Goal: Find specific page/section: Find specific page/section

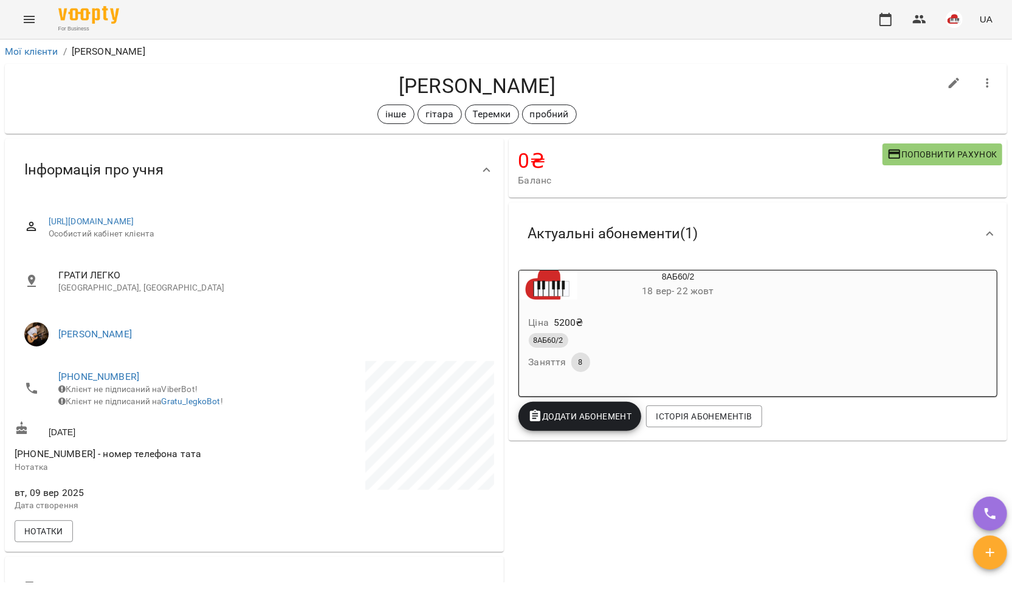
scroll to position [1025, 0]
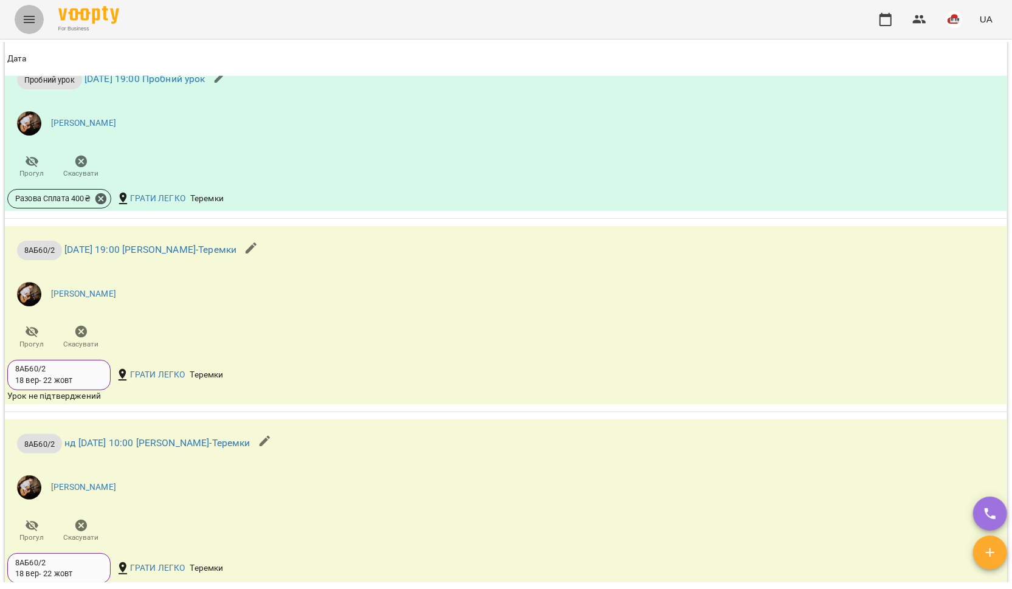
click at [23, 18] on icon "Menu" at bounding box center [29, 19] width 15 height 15
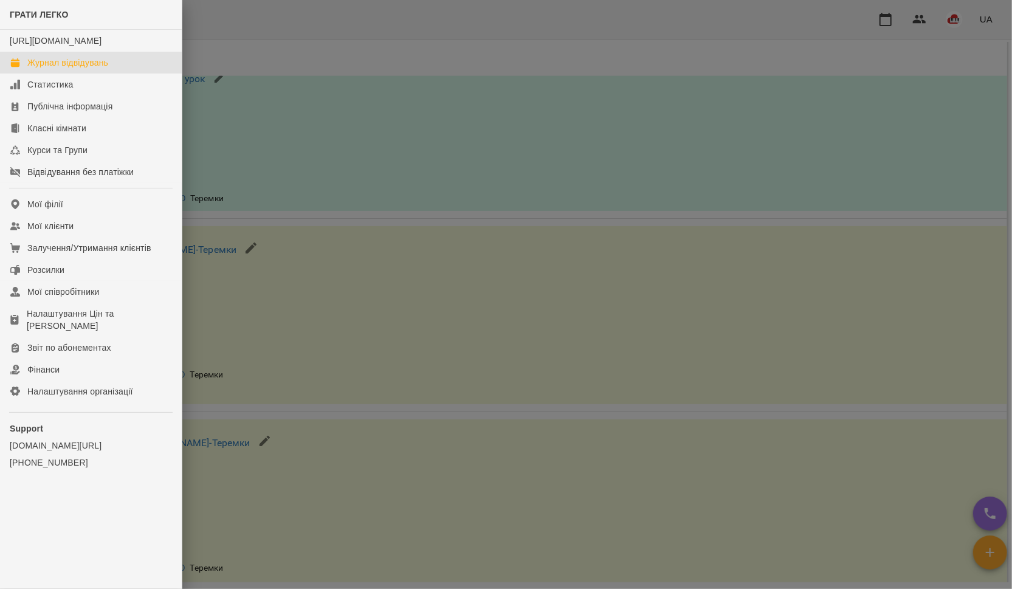
click at [38, 69] on div "Журнал відвідувань" at bounding box center [67, 63] width 81 height 12
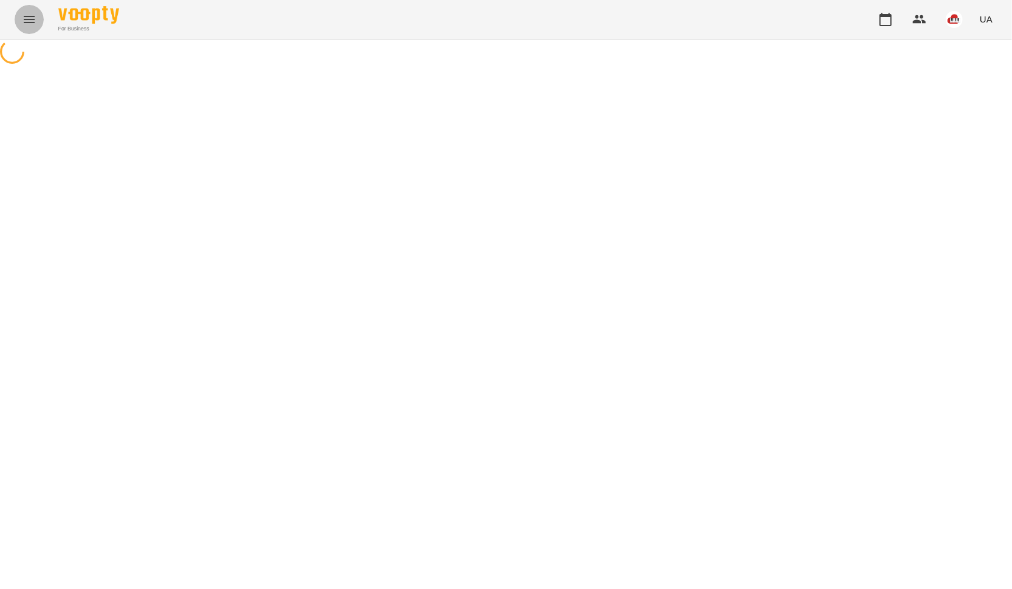
click at [30, 27] on button "Menu" at bounding box center [29, 19] width 29 height 29
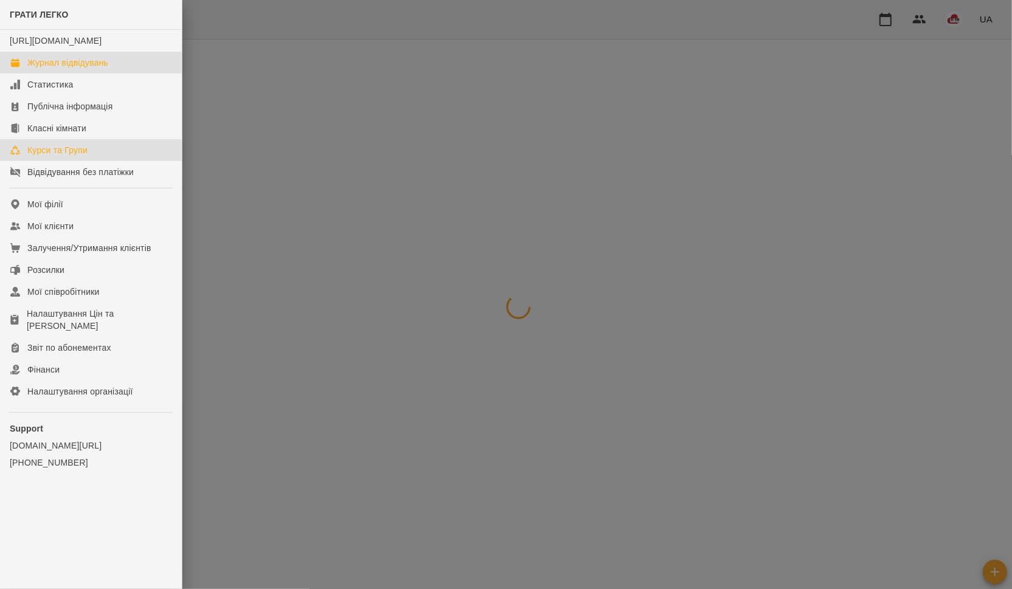
click at [67, 156] on div "Курси та Групи" at bounding box center [57, 150] width 60 height 12
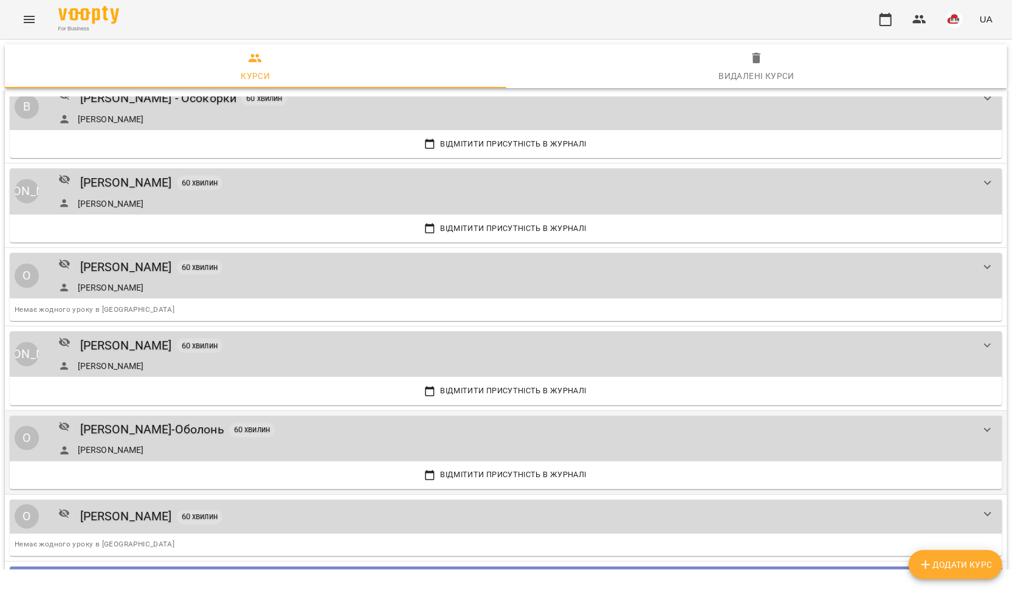
scroll to position [1199, 0]
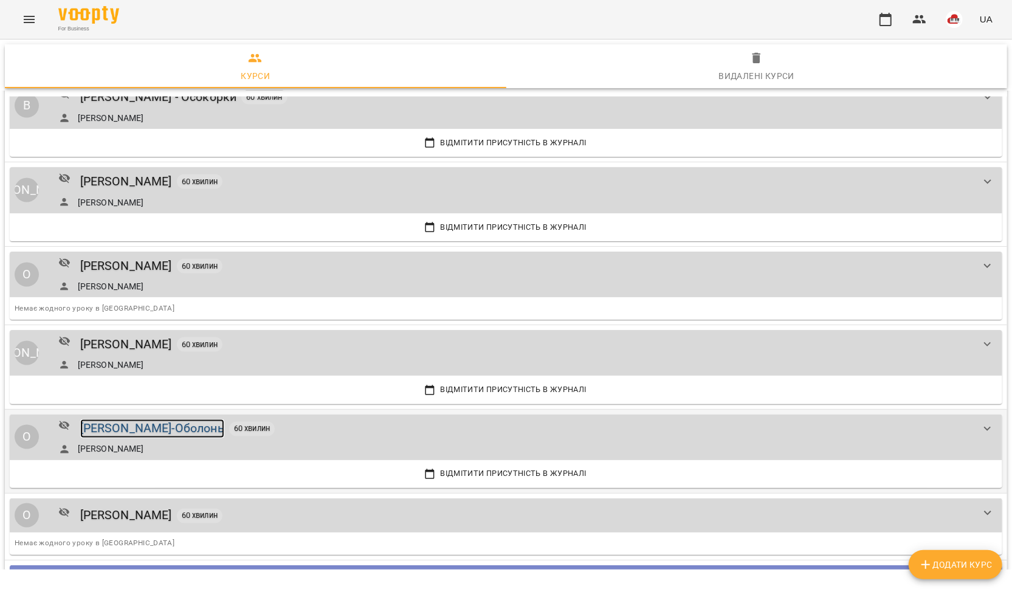
click at [147, 422] on div "[PERSON_NAME]-Оболонь" at bounding box center [152, 429] width 144 height 19
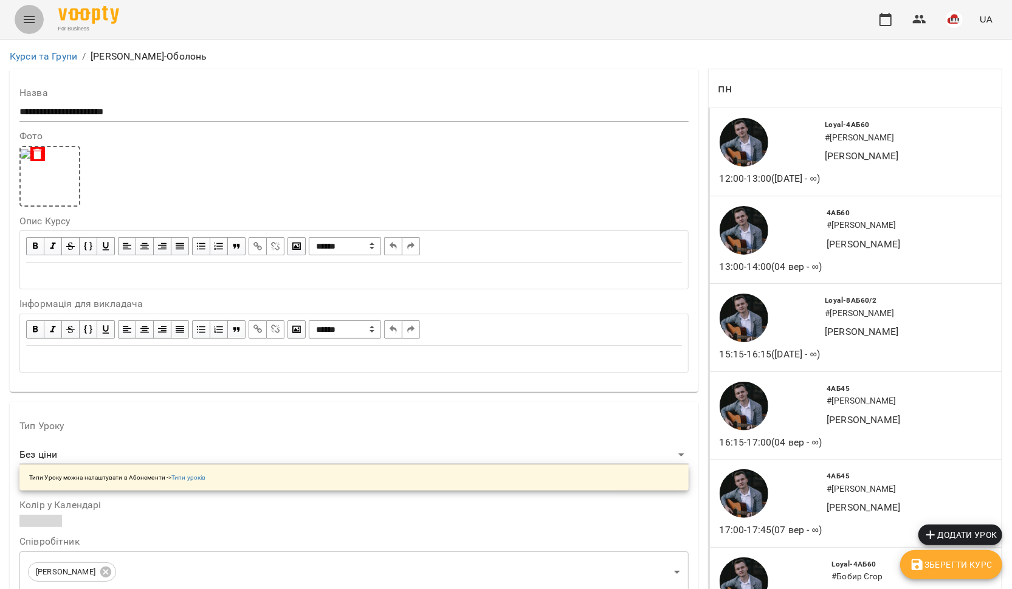
click at [31, 17] on icon "Menu" at bounding box center [29, 19] width 11 height 7
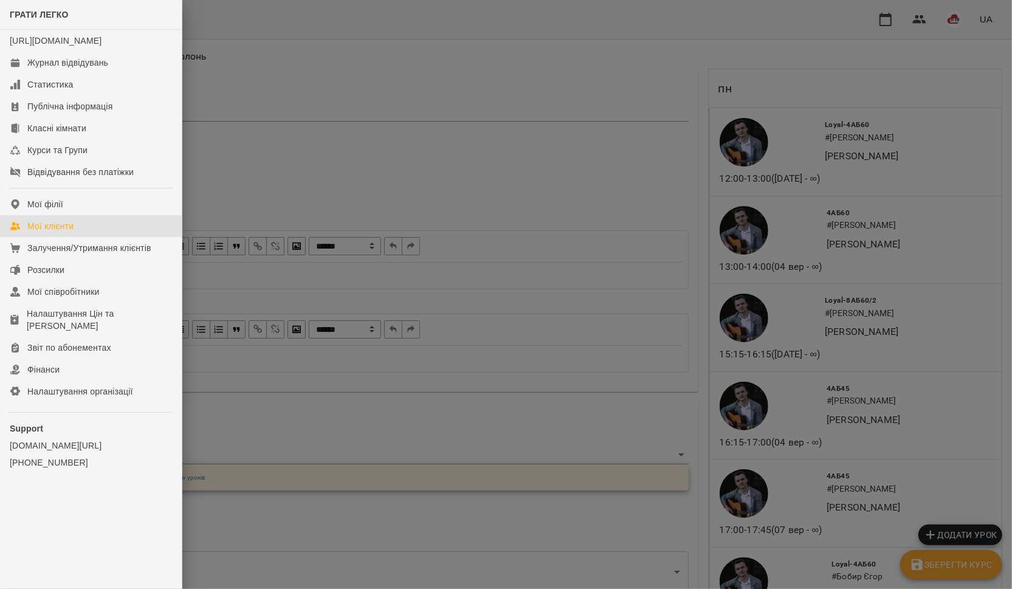
click at [60, 232] on div "Мої клієнти" at bounding box center [50, 226] width 46 height 12
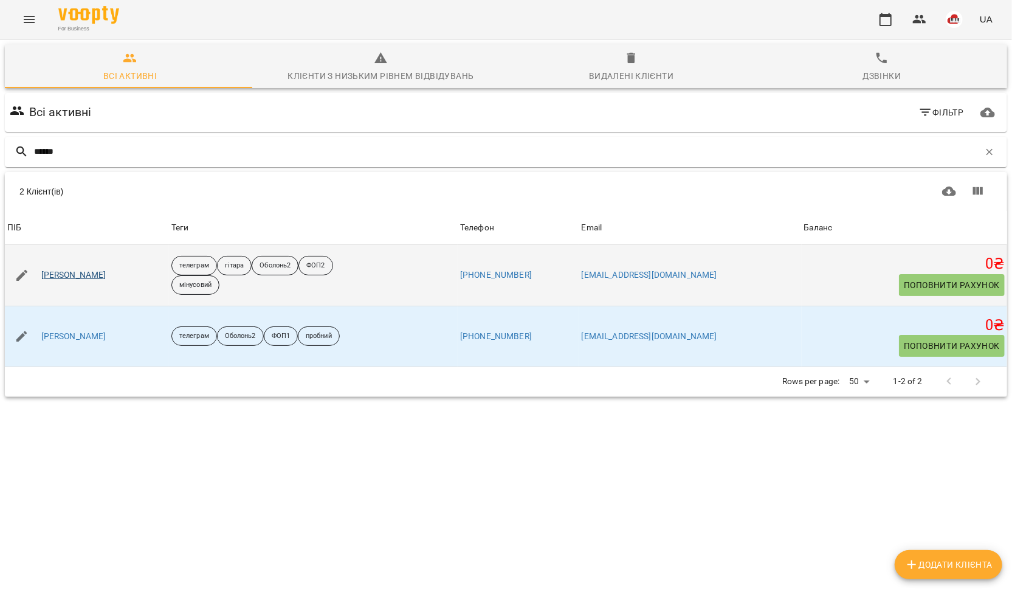
type input "******"
click at [68, 275] on link "Димніч Анастасія" at bounding box center [73, 275] width 65 height 12
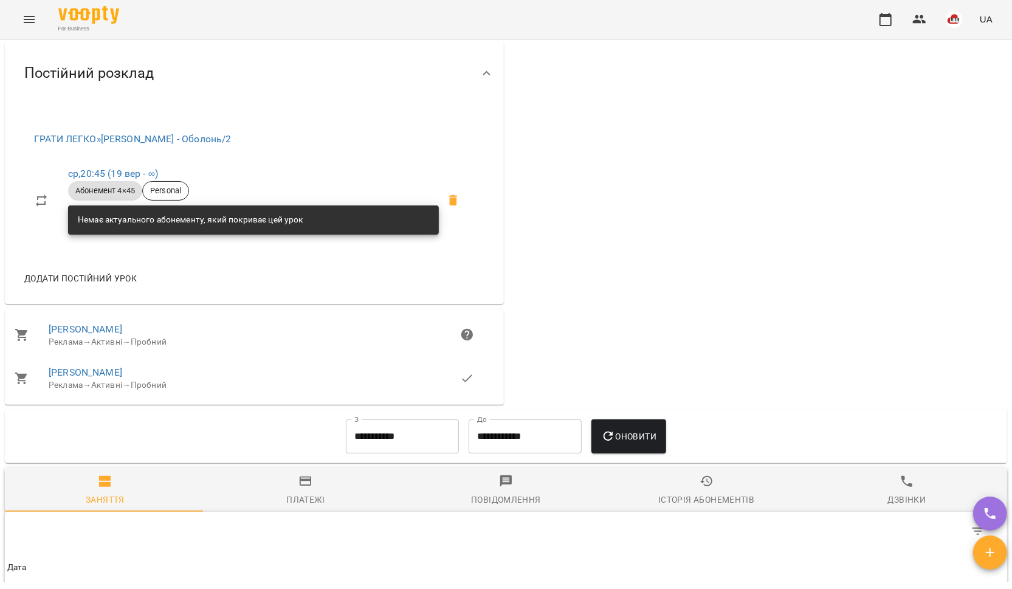
scroll to position [708, 0]
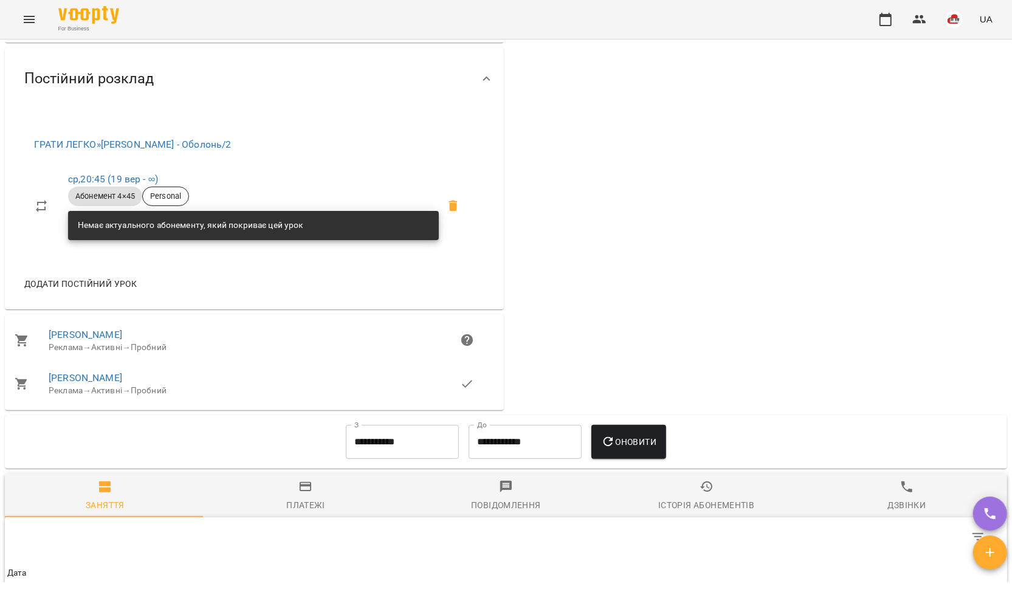
click at [32, 25] on icon "Menu" at bounding box center [29, 19] width 15 height 15
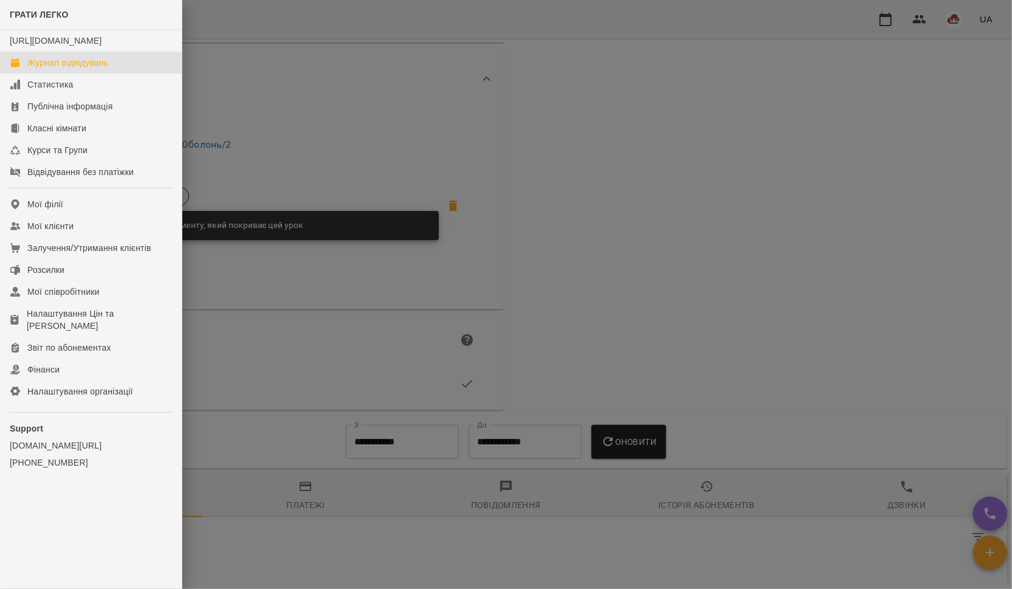
click at [46, 74] on link "Журнал відвідувань" at bounding box center [91, 63] width 182 height 22
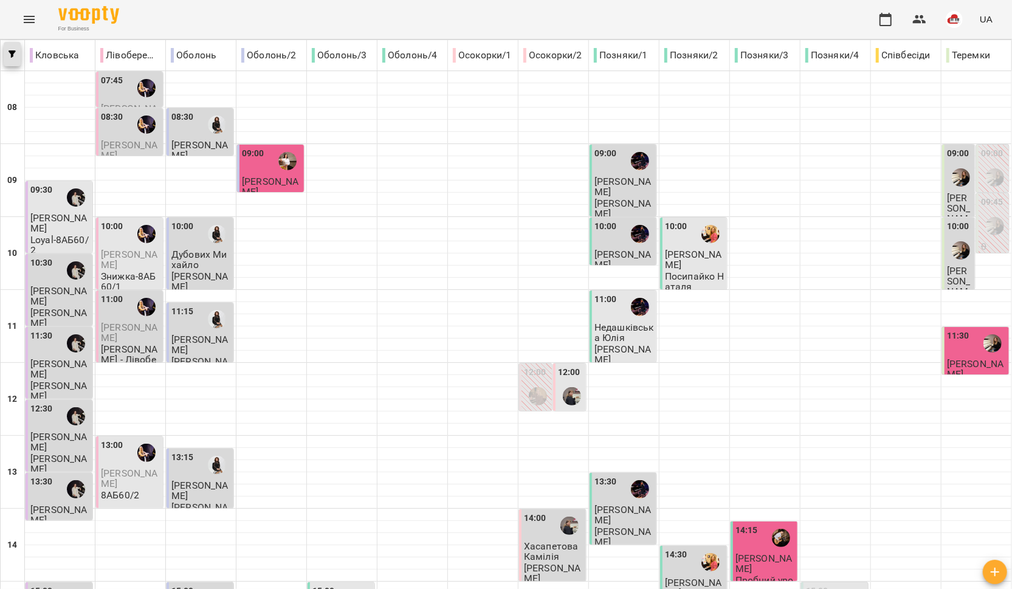
click at [9, 52] on icon "button" at bounding box center [12, 53] width 7 height 7
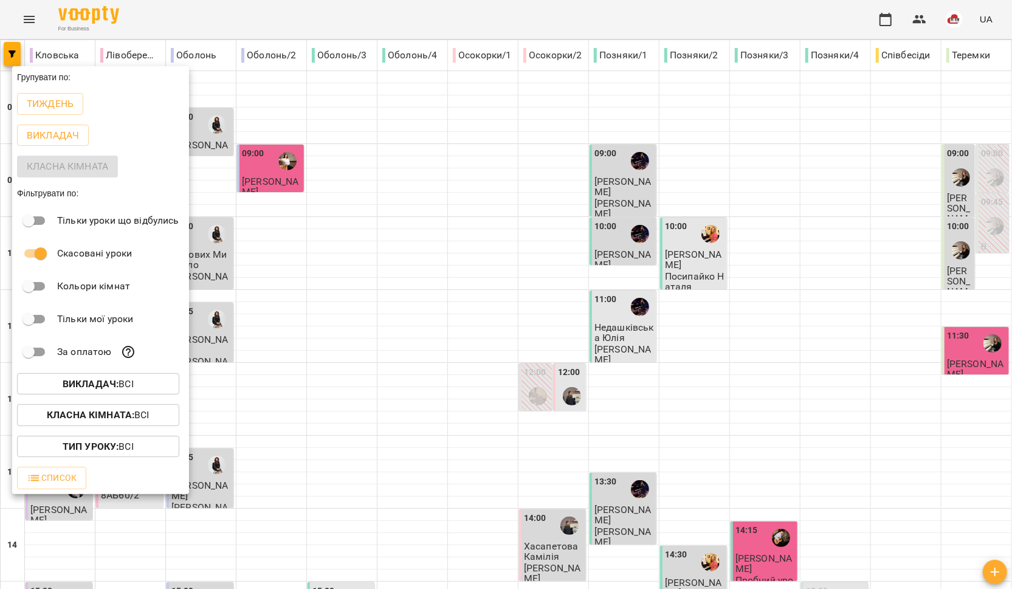
click at [30, 23] on div at bounding box center [506, 294] width 1012 height 589
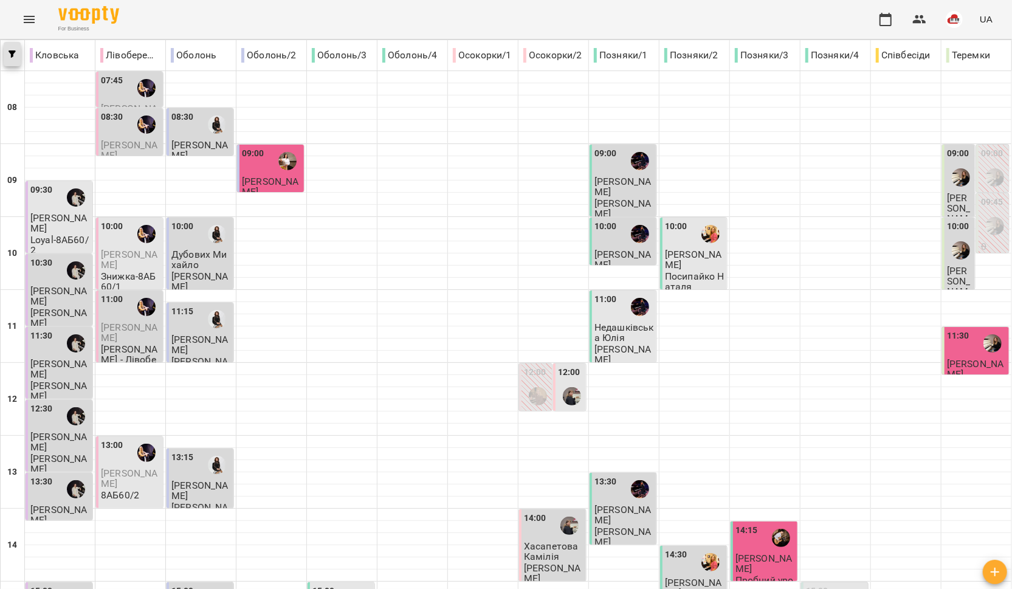
click at [12, 60] on button "button" at bounding box center [12, 54] width 17 height 24
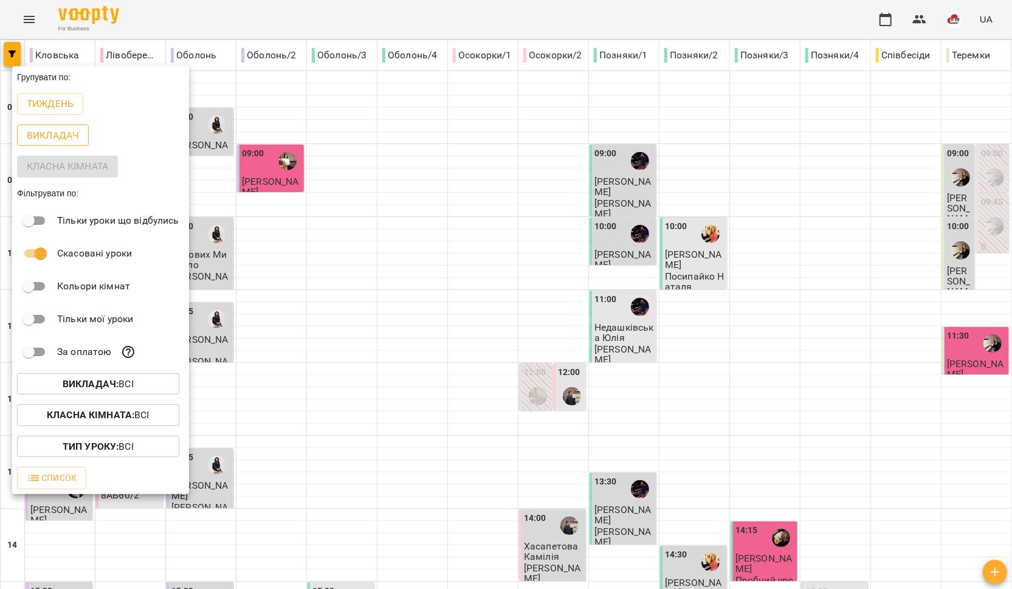
click at [44, 139] on p "Викладач" at bounding box center [53, 135] width 52 height 15
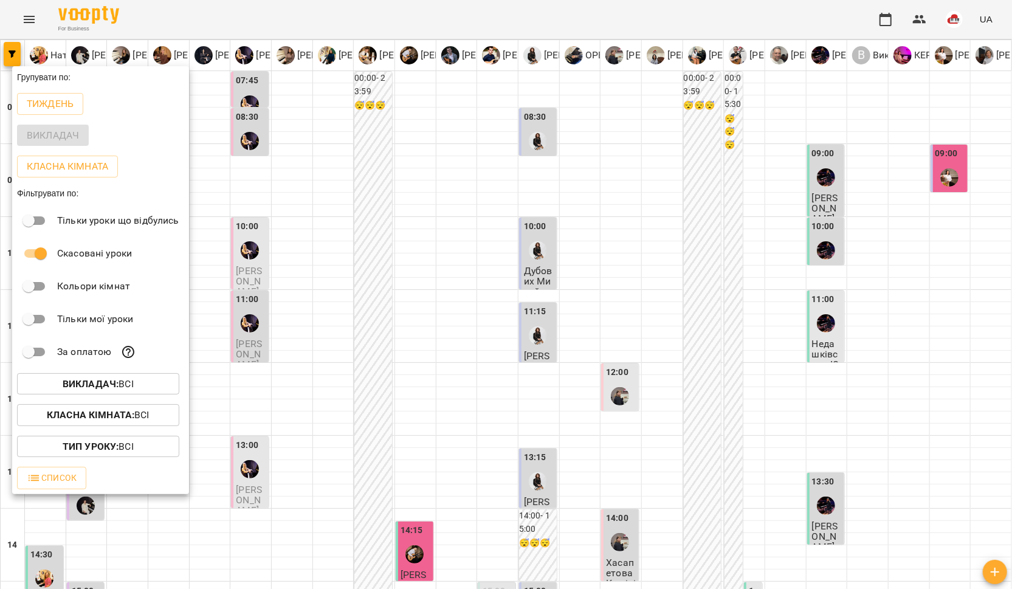
click at [422, 255] on div at bounding box center [506, 294] width 1012 height 589
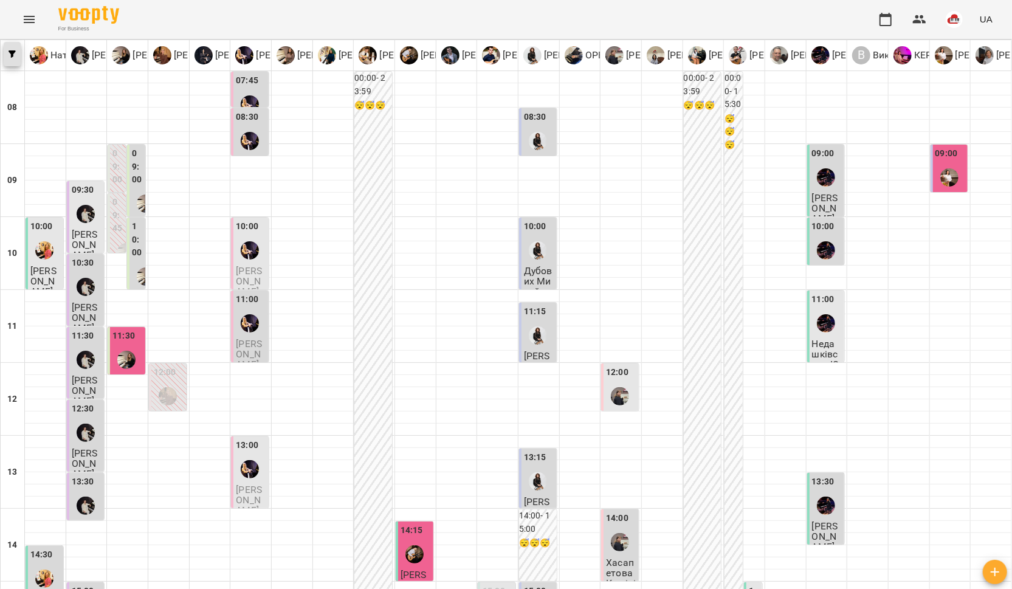
click at [13, 46] on button "button" at bounding box center [12, 54] width 17 height 24
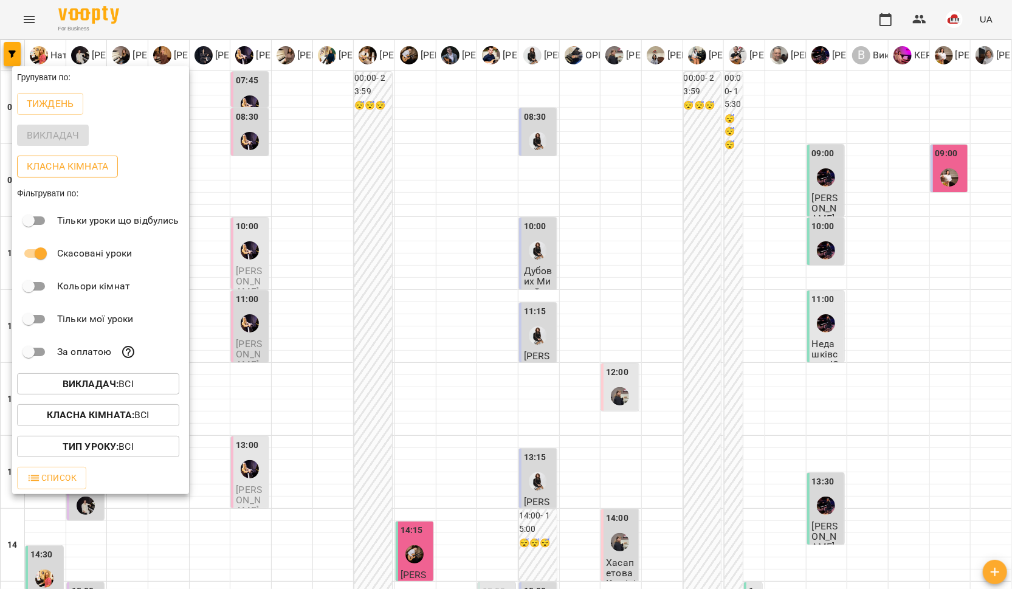
click at [64, 168] on p "Класна кімната" at bounding box center [67, 166] width 81 height 15
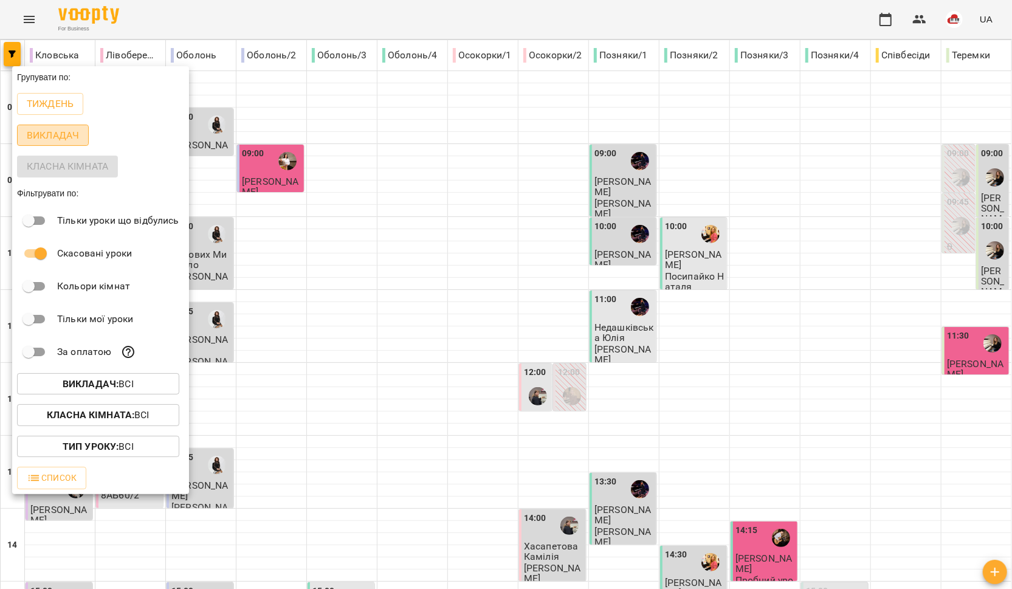
click at [60, 133] on p "Викладач" at bounding box center [53, 135] width 52 height 15
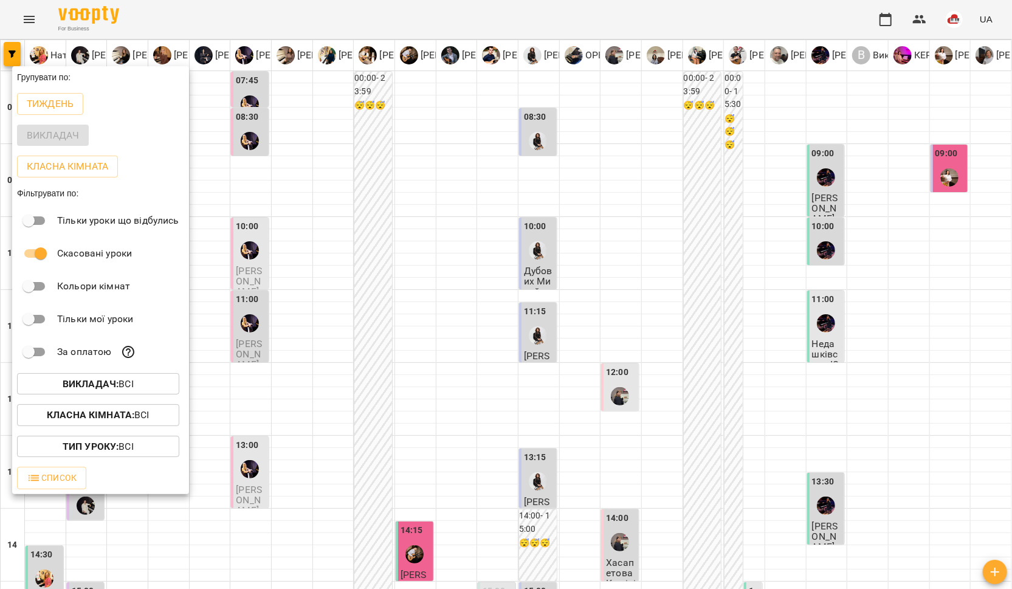
click at [33, 11] on div at bounding box center [506, 294] width 1012 height 589
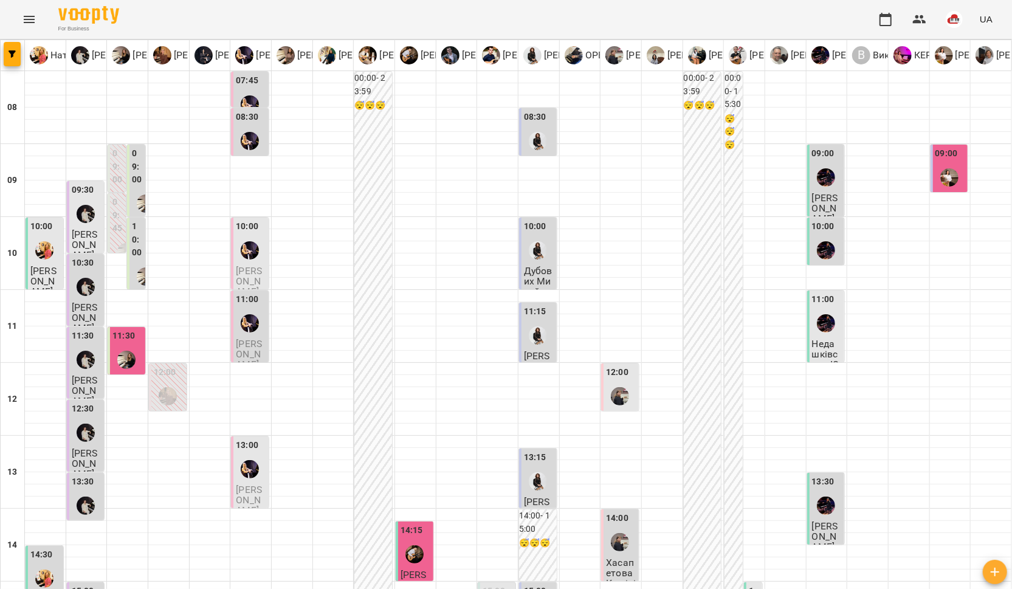
click at [31, 14] on div "Групувати по: Тиждень Викладач Класна кімната Фільтрувати по: Тільки уроки що в…" at bounding box center [506, 294] width 1012 height 589
click at [30, 23] on icon "Menu" at bounding box center [29, 19] width 15 height 15
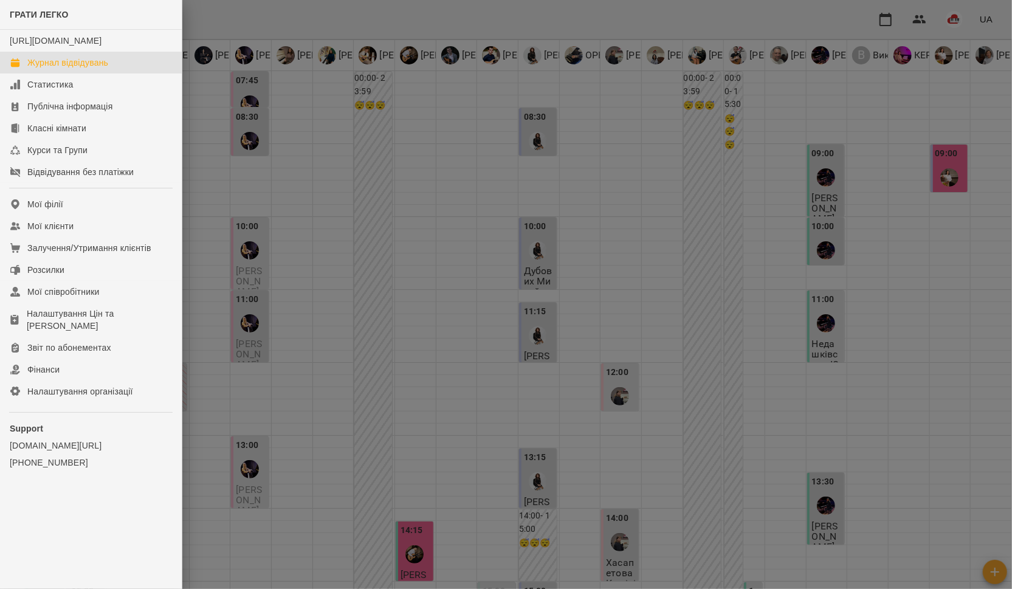
click at [285, 199] on div at bounding box center [506, 294] width 1012 height 589
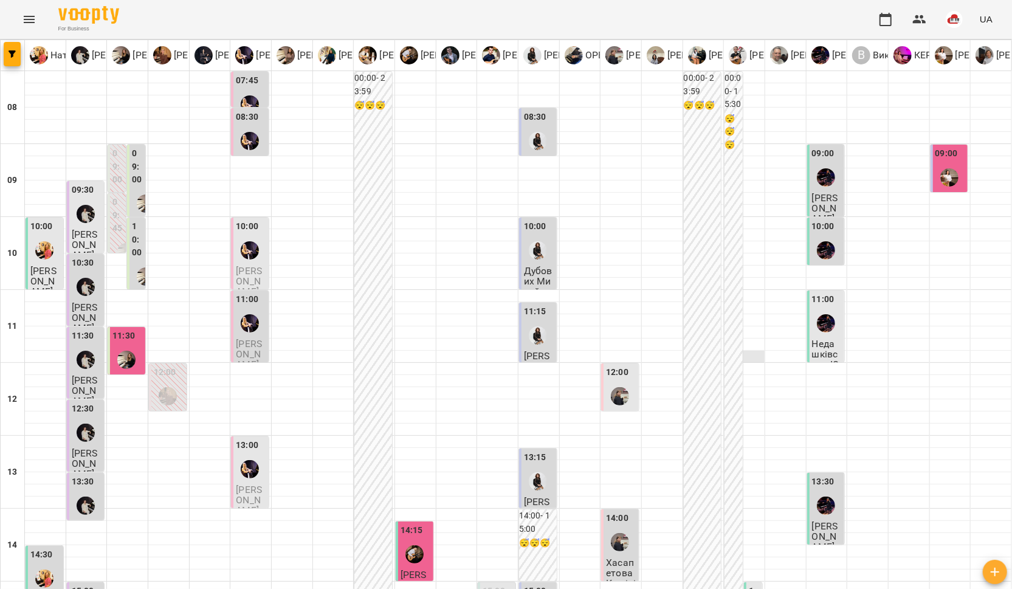
scroll to position [510, 0]
click at [24, 16] on icon "Menu" at bounding box center [29, 19] width 11 height 7
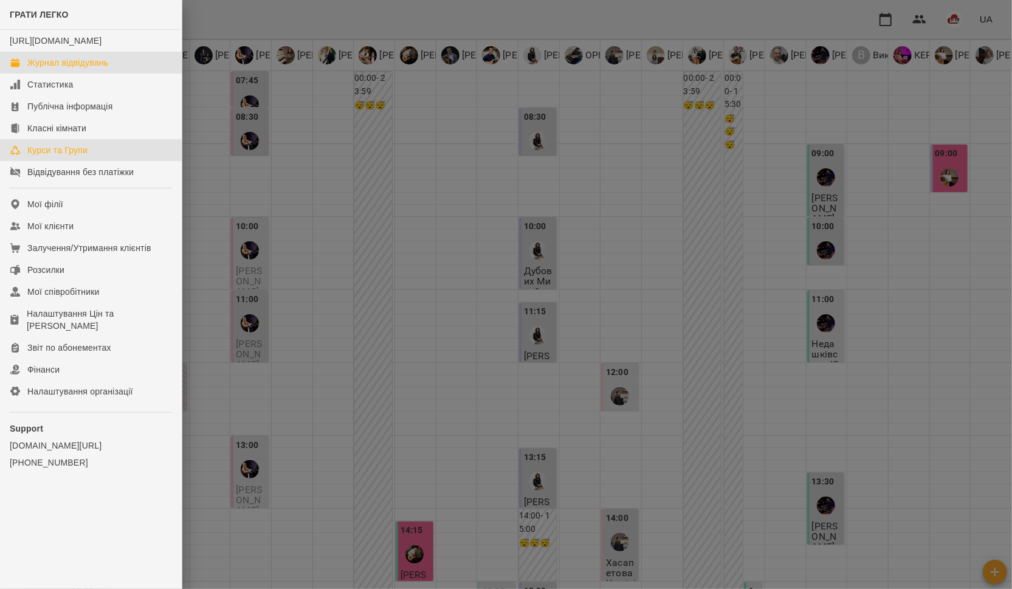
click at [58, 156] on div "Курси та Групи" at bounding box center [57, 150] width 60 height 12
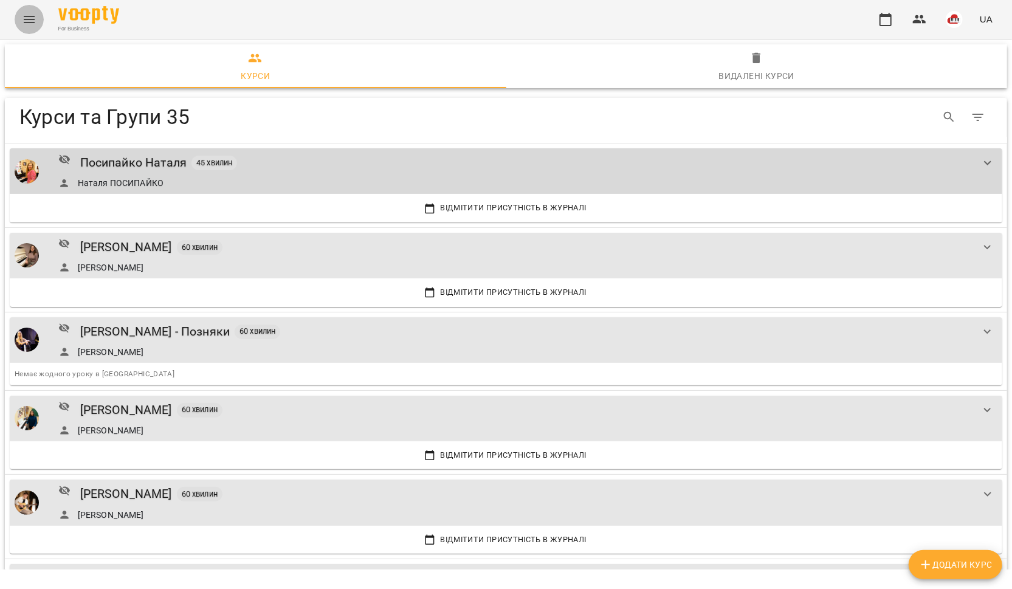
click at [26, 26] on icon "Menu" at bounding box center [29, 19] width 15 height 15
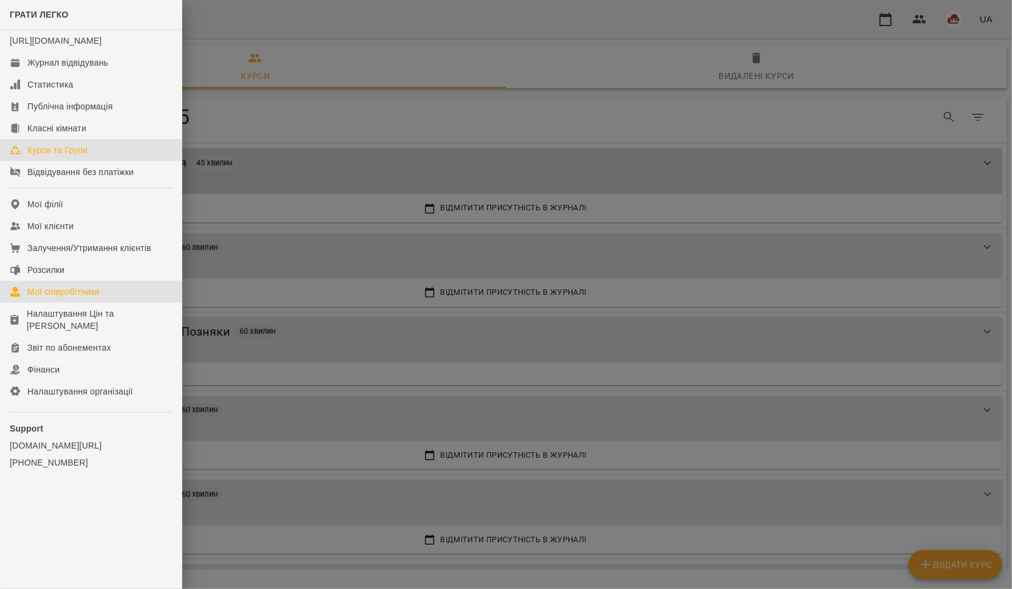
click at [58, 303] on link "Мої співробітники" at bounding box center [91, 292] width 182 height 22
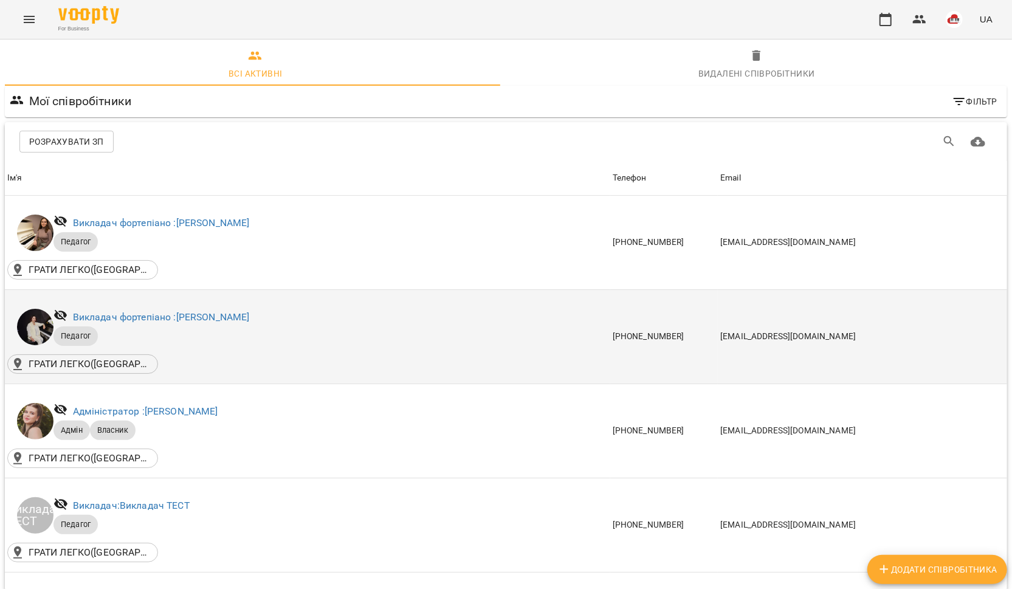
scroll to position [453, 0]
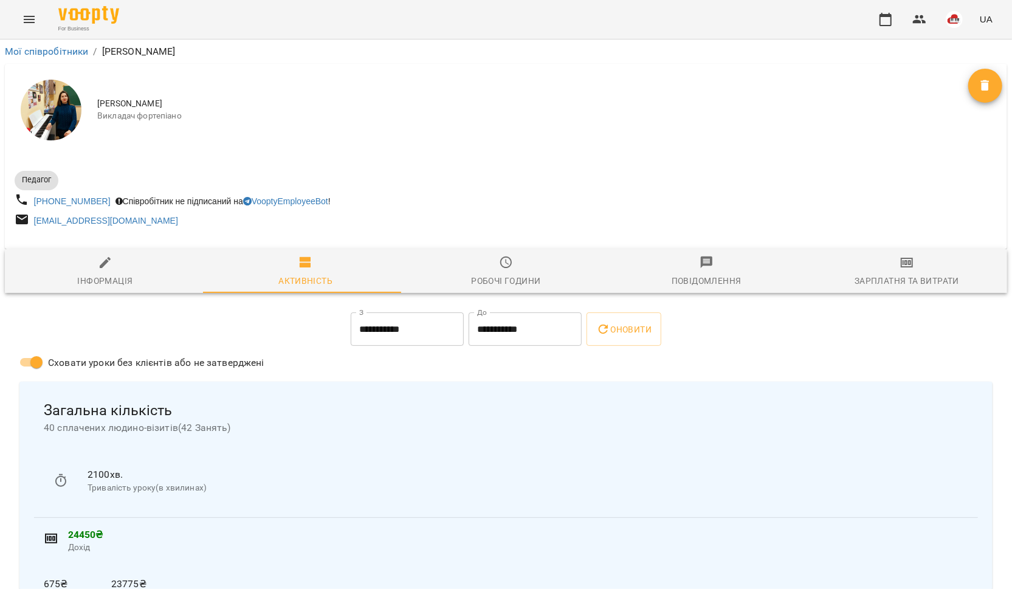
click at [516, 284] on div "Робочі години" at bounding box center [505, 281] width 69 height 15
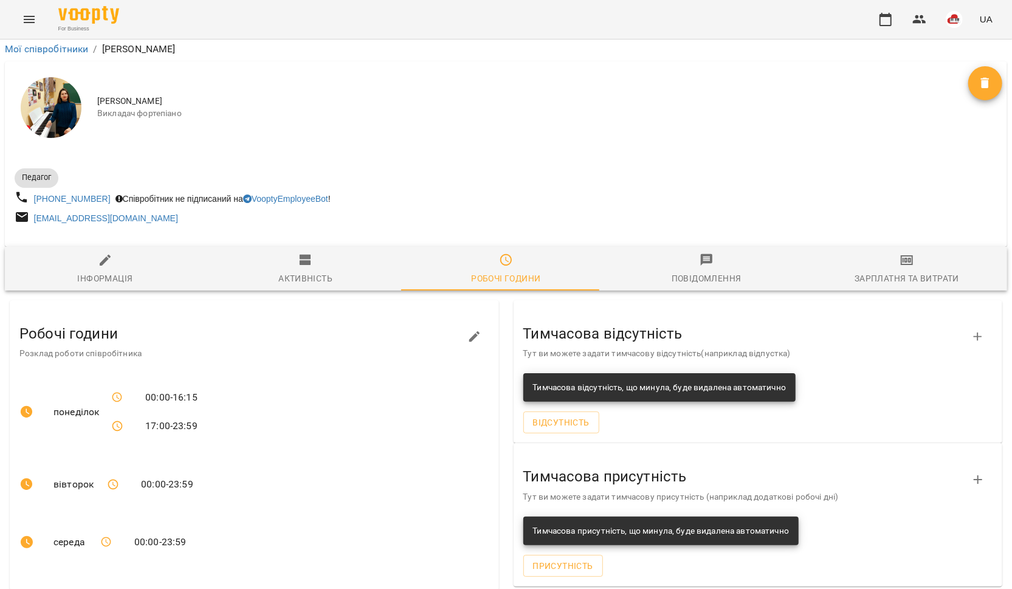
scroll to position [272, 0]
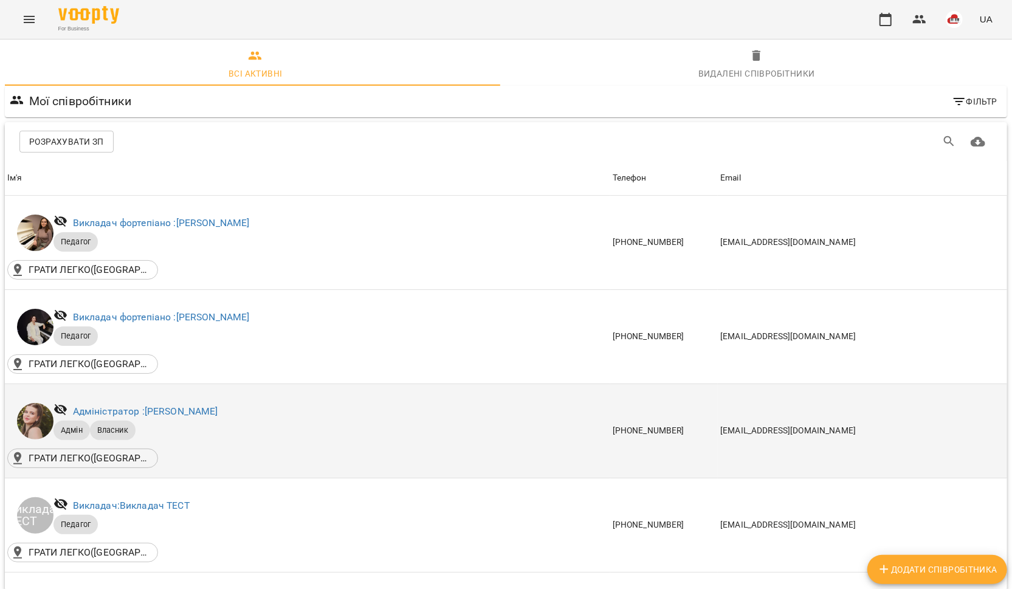
scroll to position [1183, 0]
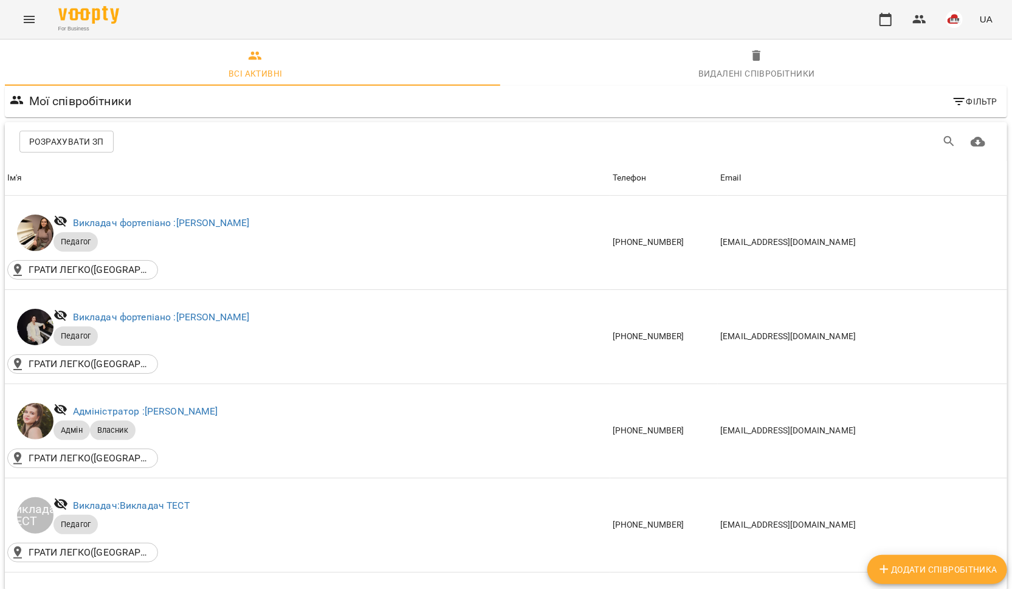
click at [29, 21] on icon "Menu" at bounding box center [29, 19] width 15 height 15
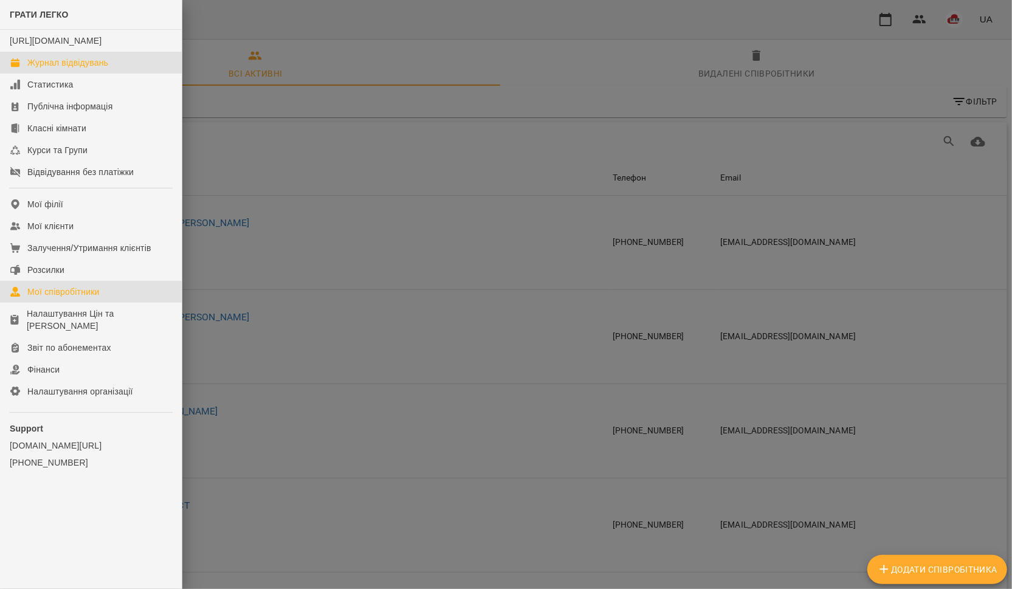
click at [30, 69] on div "Журнал відвідувань" at bounding box center [67, 63] width 81 height 12
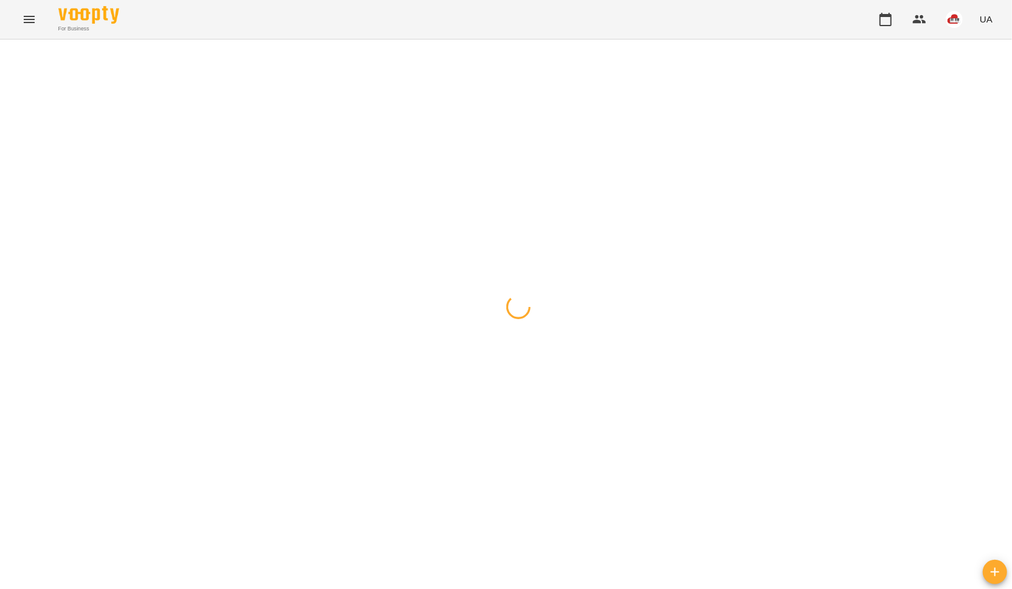
click at [15, 60] on button "button" at bounding box center [12, 54] width 17 height 24
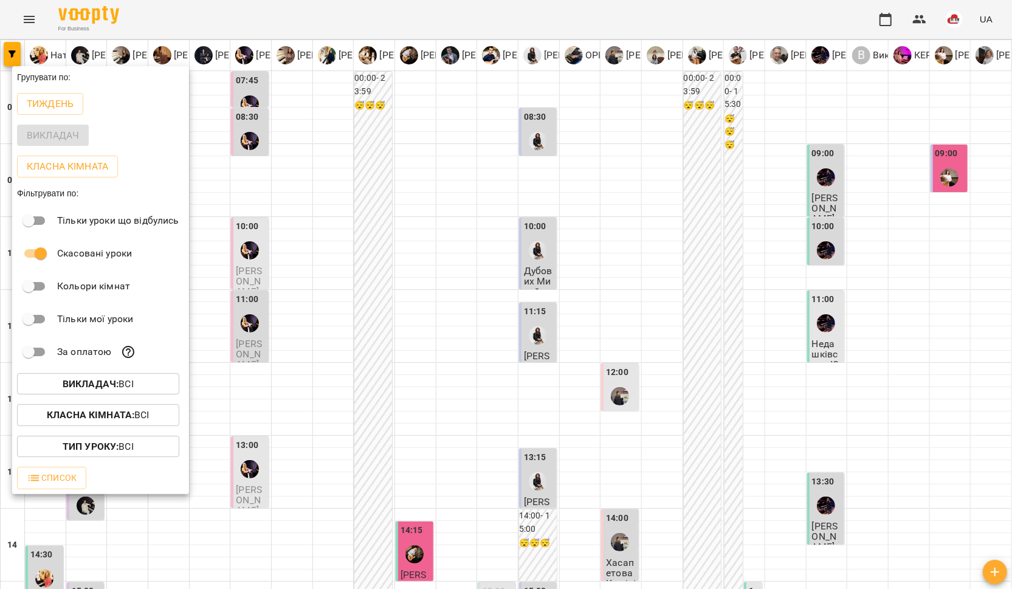
click at [262, 175] on div at bounding box center [506, 294] width 1012 height 589
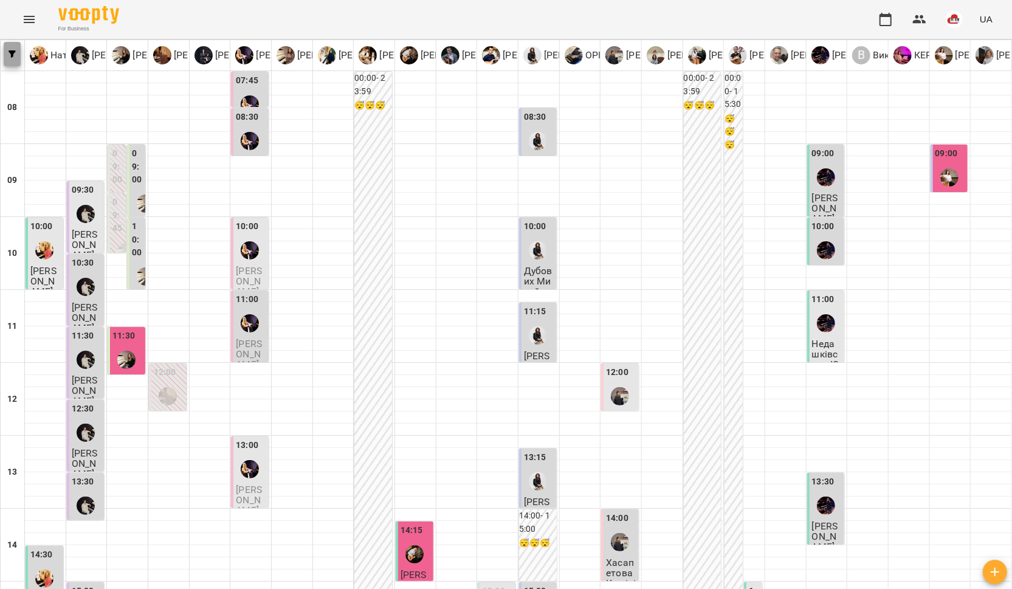
click at [4, 59] on button "button" at bounding box center [12, 54] width 17 height 24
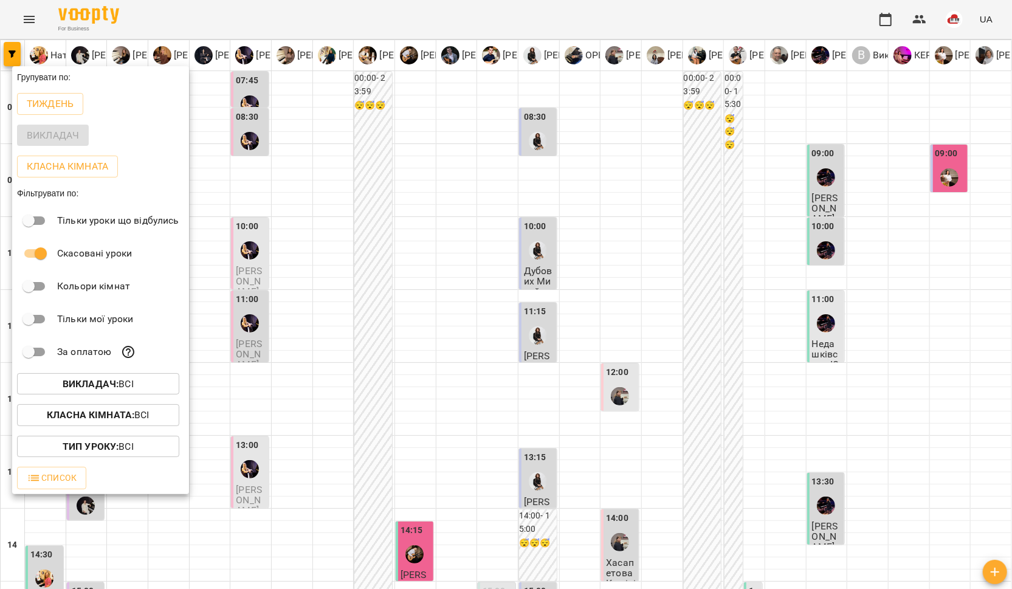
click at [279, 170] on div at bounding box center [506, 294] width 1012 height 589
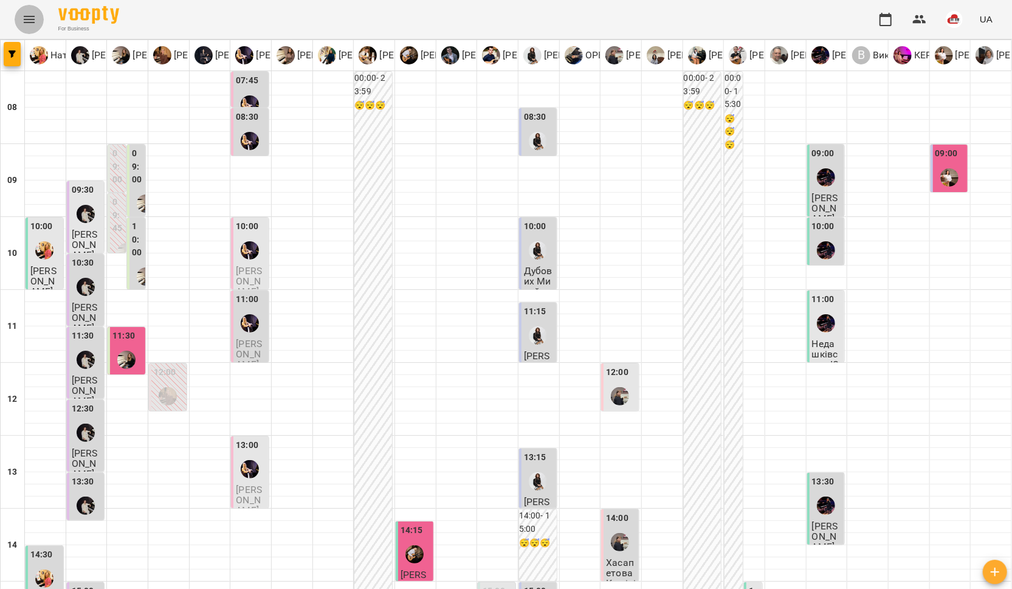
click at [26, 18] on icon "Menu" at bounding box center [29, 19] width 15 height 15
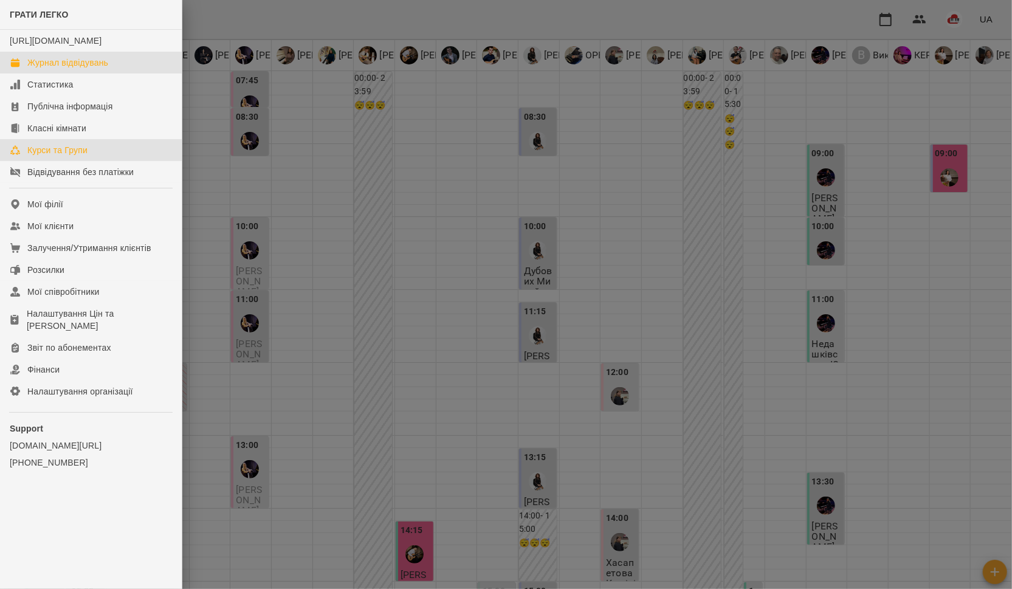
click at [55, 156] on div "Курси та Групи" at bounding box center [57, 150] width 60 height 12
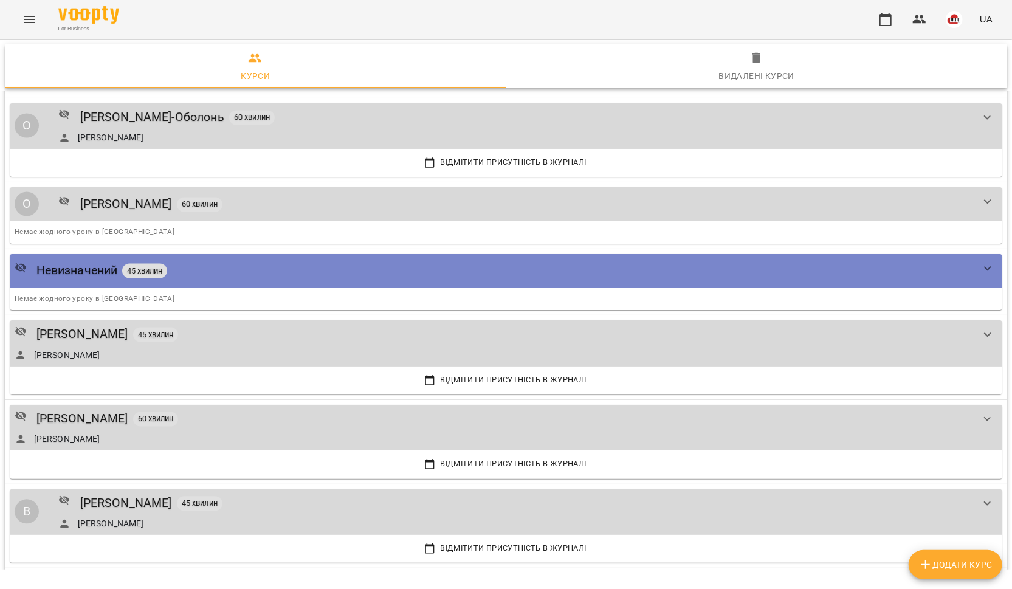
scroll to position [1521, 0]
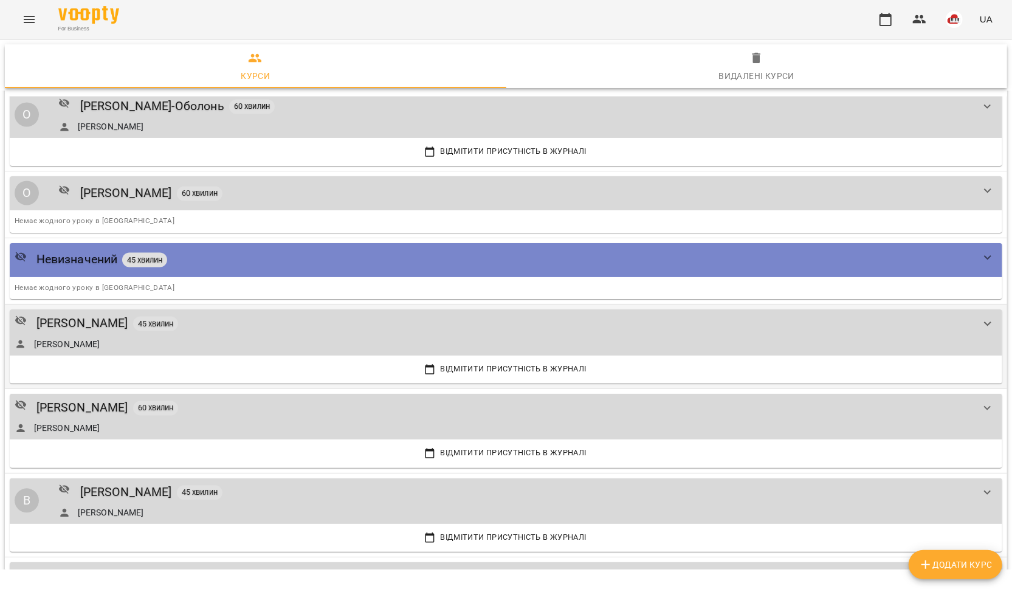
click at [88, 309] on div "Тетяна КУРУЧ 45 хвилин Тетяна КУРУЧ" at bounding box center [506, 332] width 993 height 46
click at [88, 314] on div "[PERSON_NAME]" at bounding box center [82, 323] width 92 height 19
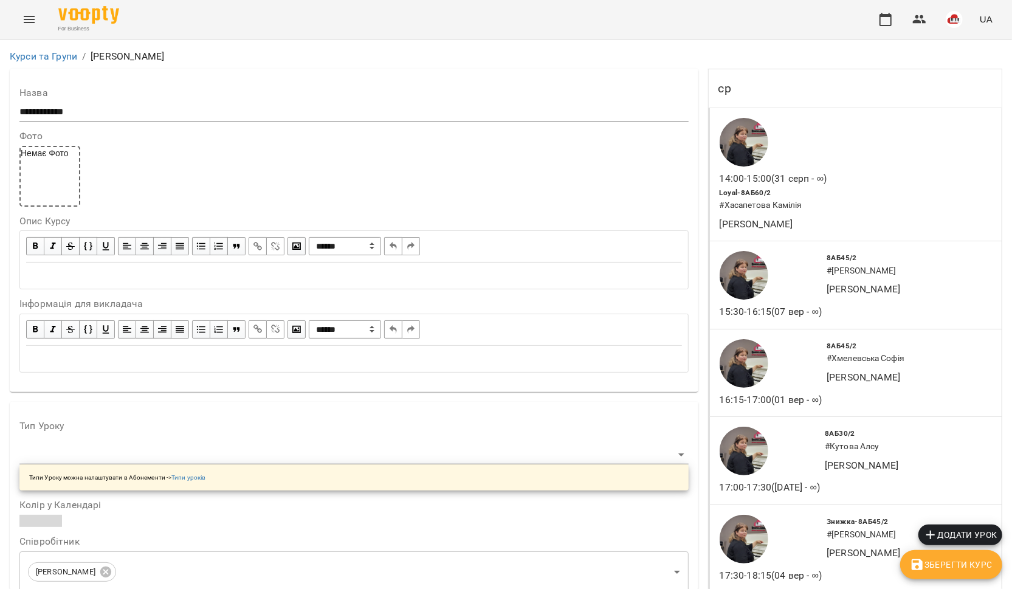
scroll to position [928, 0]
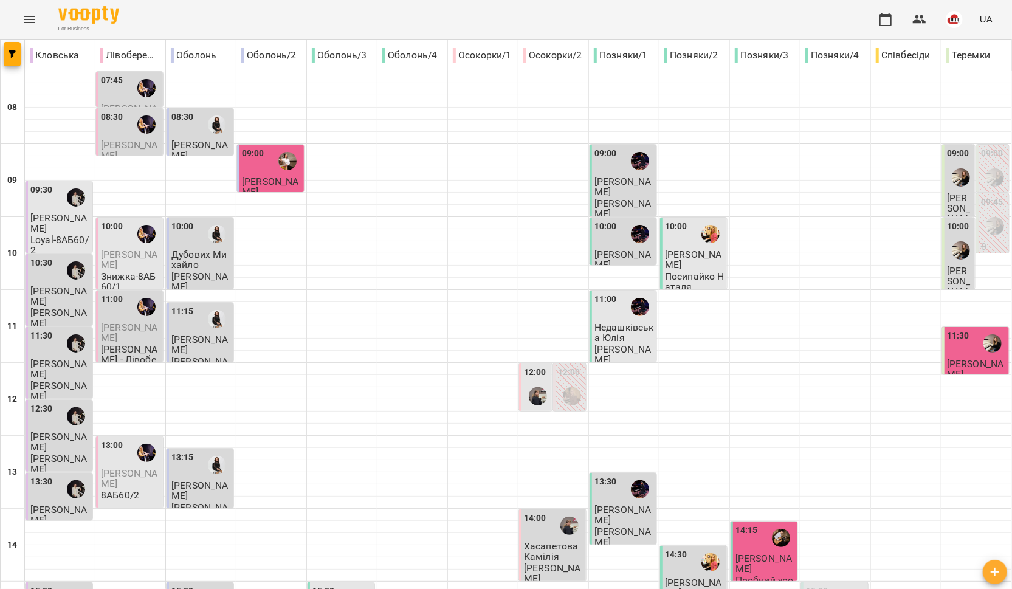
scroll to position [511, 0]
click at [38, 18] on button "Menu" at bounding box center [29, 19] width 29 height 29
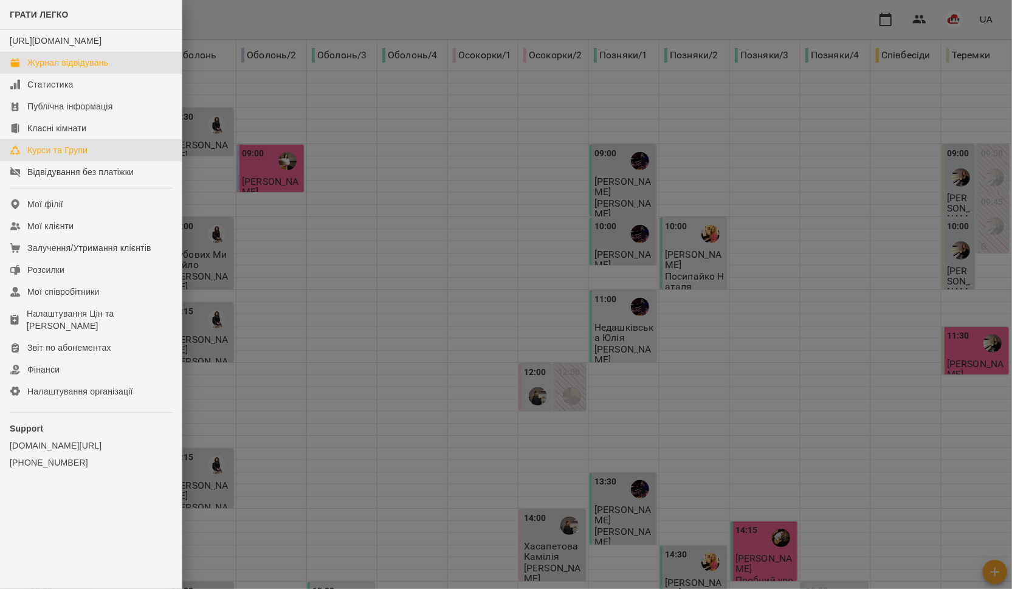
click at [72, 161] on link "Курси та Групи" at bounding box center [91, 150] width 182 height 22
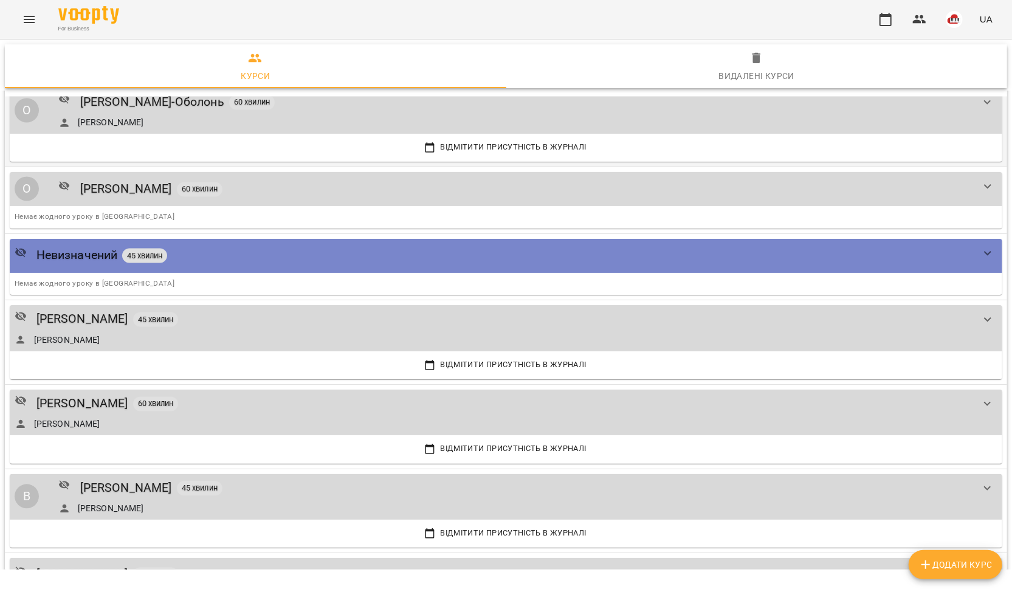
scroll to position [1566, 0]
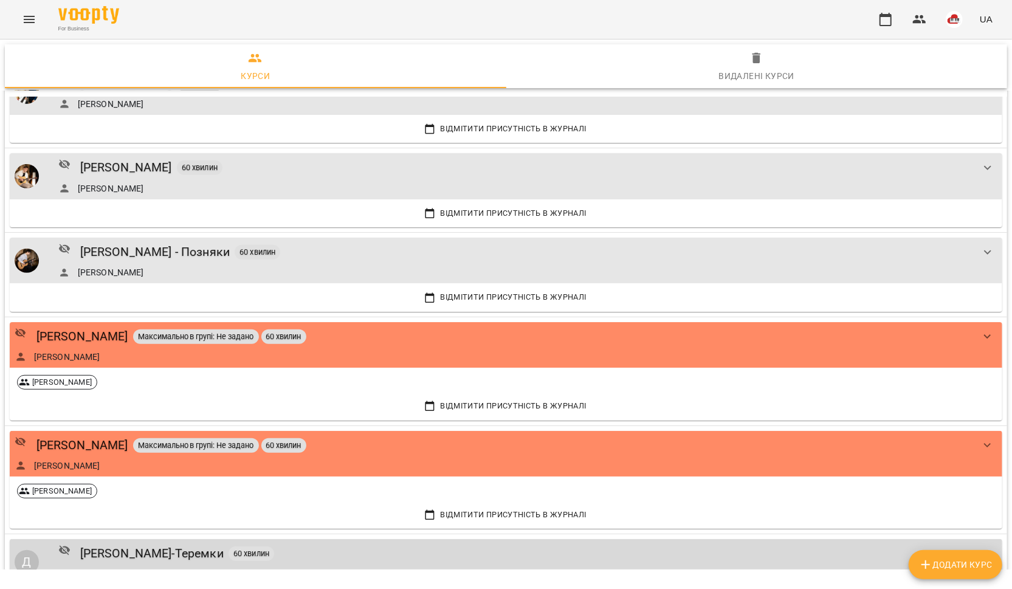
scroll to position [324, 0]
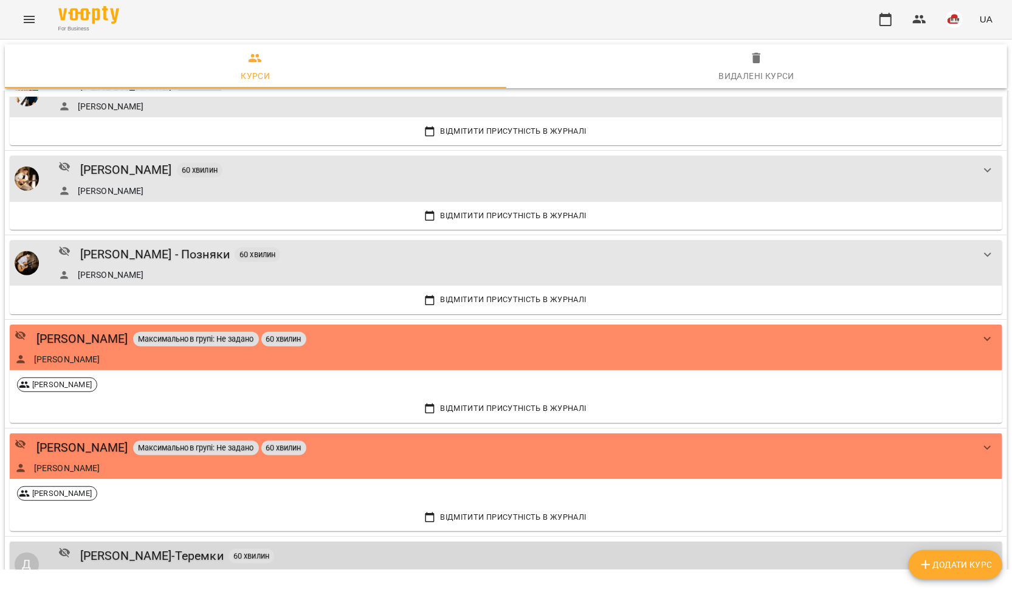
click at [40, 32] on div "For Business UA" at bounding box center [506, 19] width 1012 height 39
click at [37, 29] on button "Menu" at bounding box center [29, 19] width 29 height 29
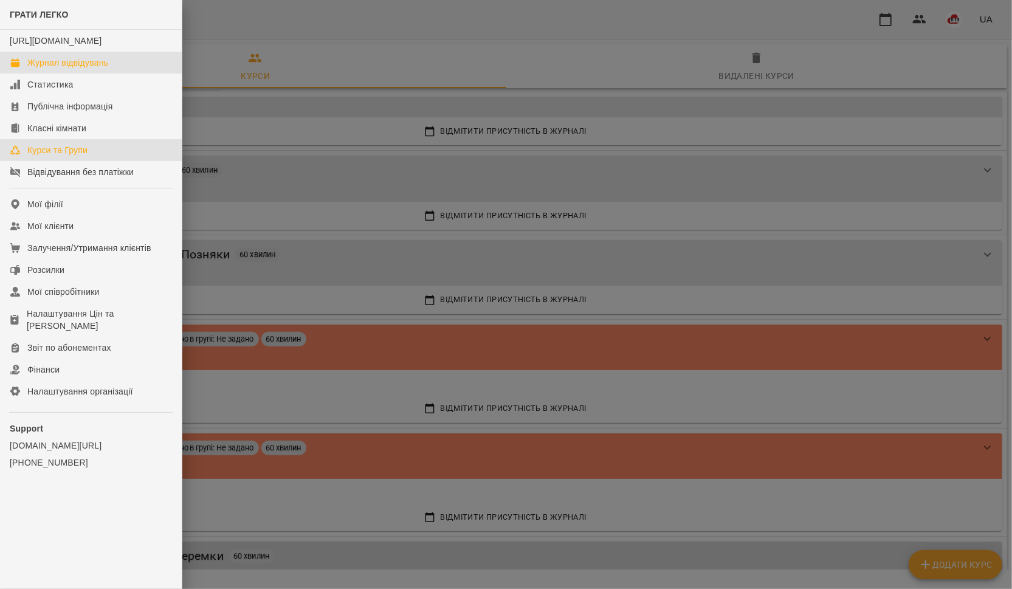
click at [61, 74] on link "Журнал відвідувань" at bounding box center [91, 63] width 182 height 22
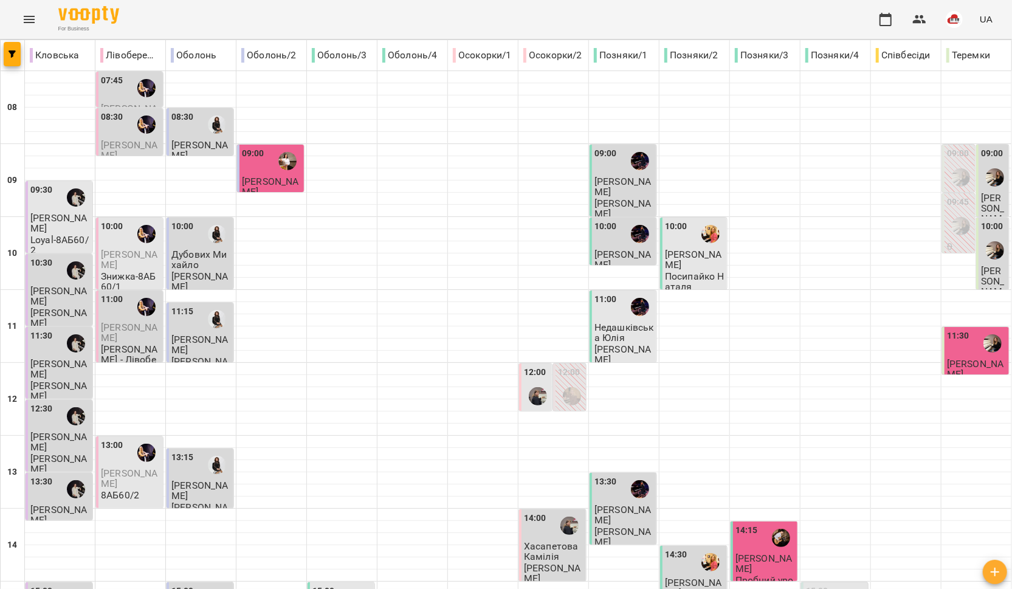
click at [33, 24] on icon "Menu" at bounding box center [29, 19] width 15 height 15
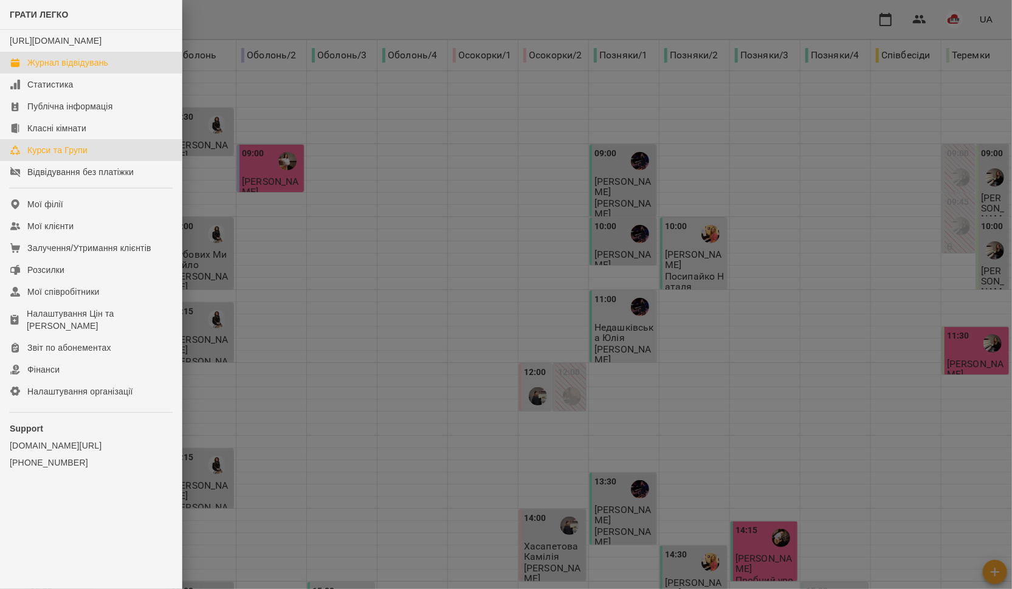
click at [63, 156] on div "Курси та Групи" at bounding box center [57, 150] width 60 height 12
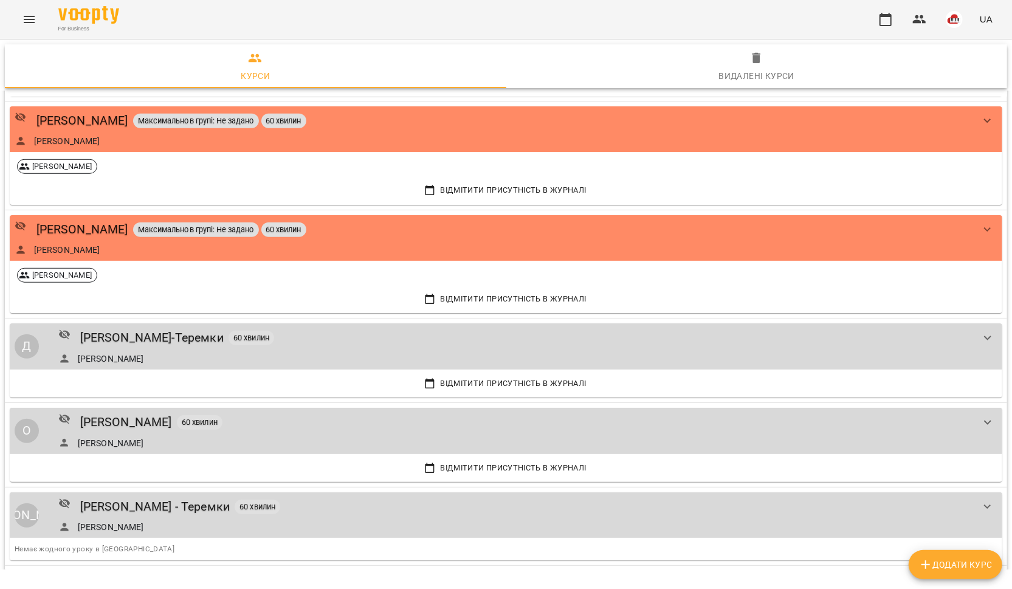
scroll to position [541, 0]
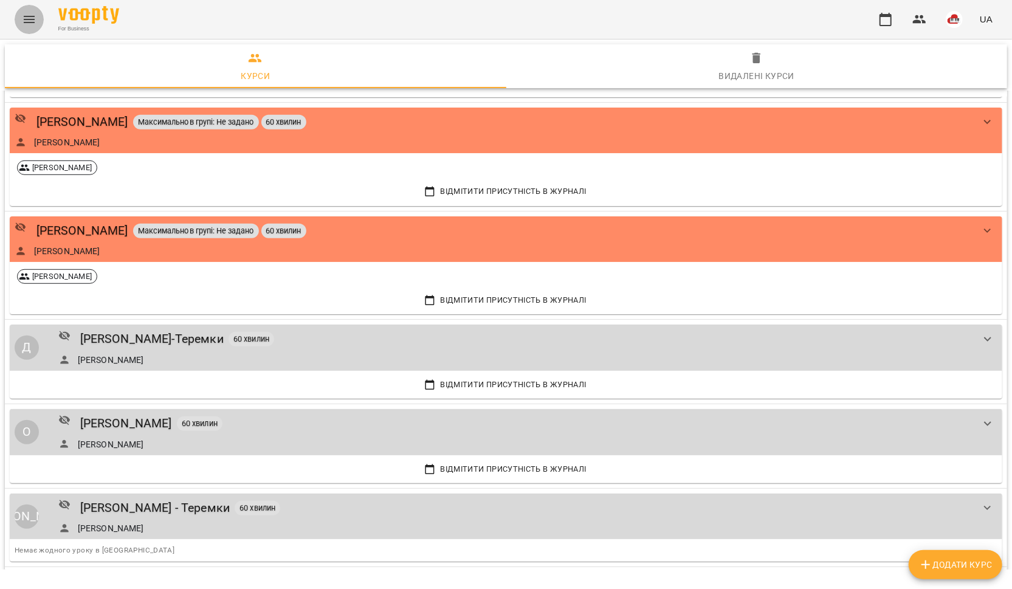
click at [22, 21] on icon "Menu" at bounding box center [29, 19] width 15 height 15
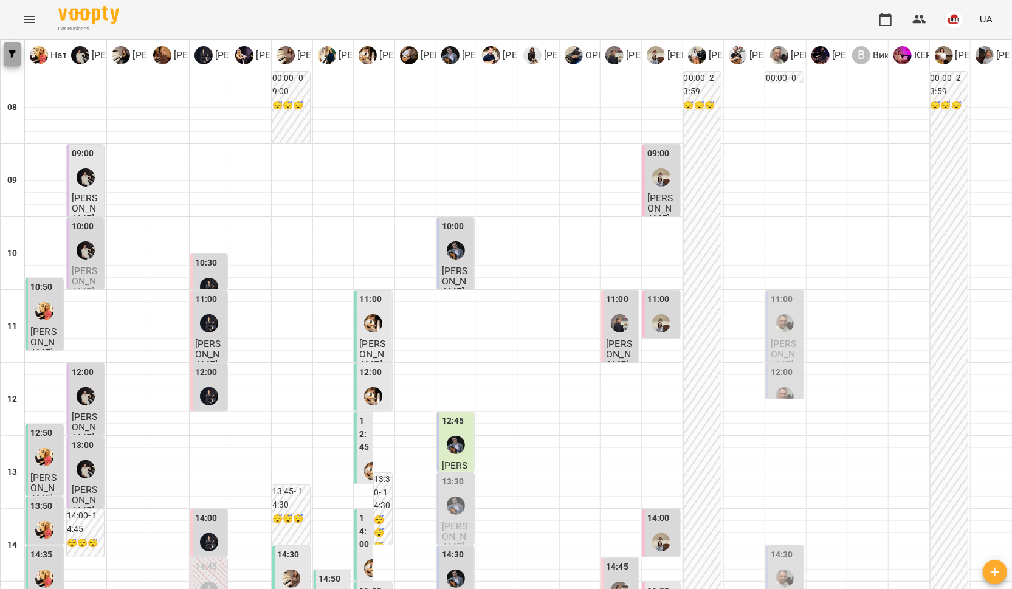
click at [9, 57] on icon "button" at bounding box center [12, 53] width 7 height 7
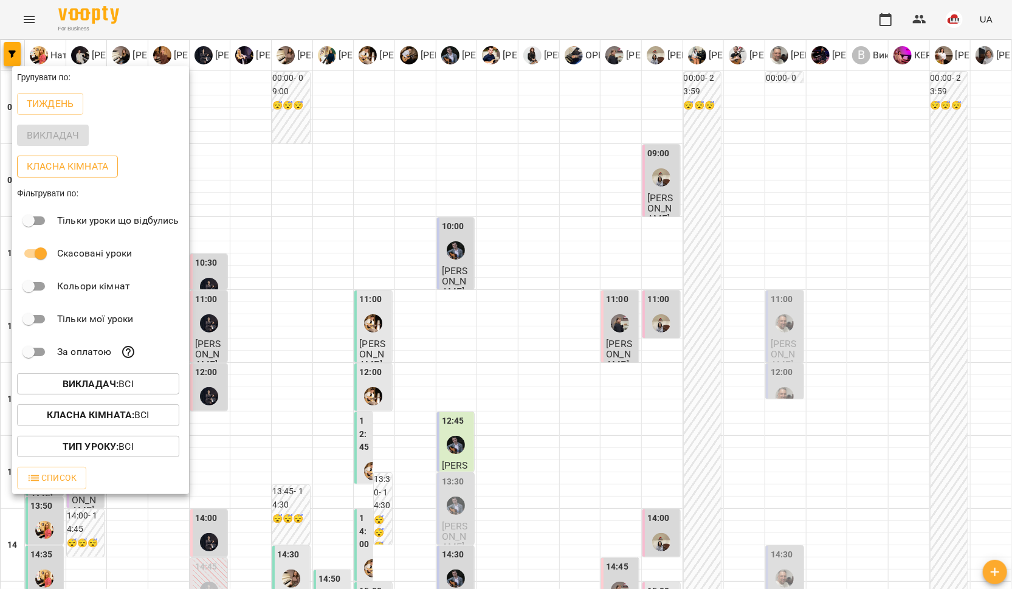
click at [52, 167] on p "Класна кімната" at bounding box center [67, 166] width 81 height 15
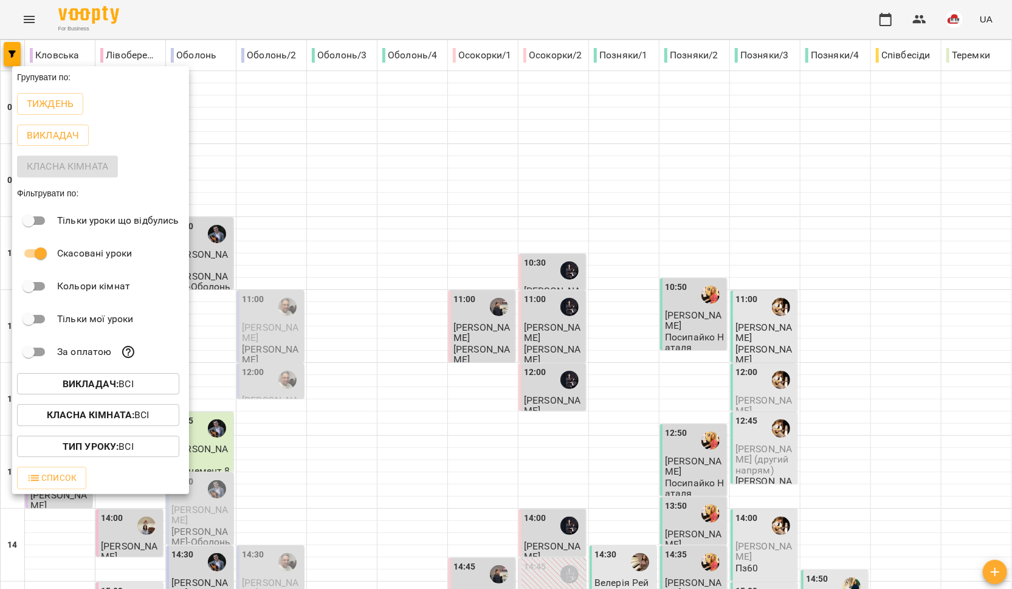
click at [592, 347] on div at bounding box center [506, 294] width 1012 height 589
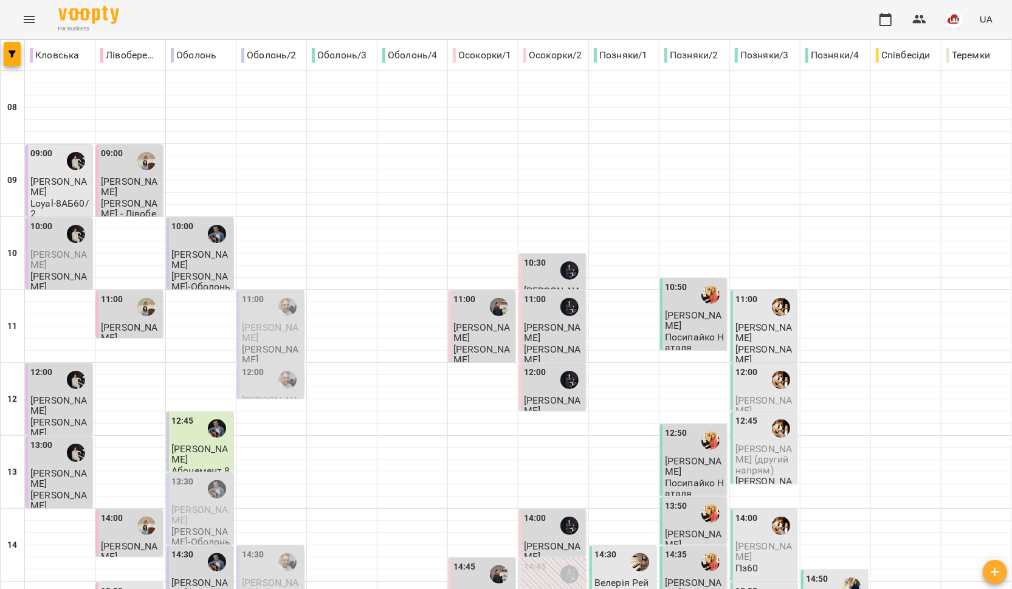
scroll to position [397, 0]
type input "**********"
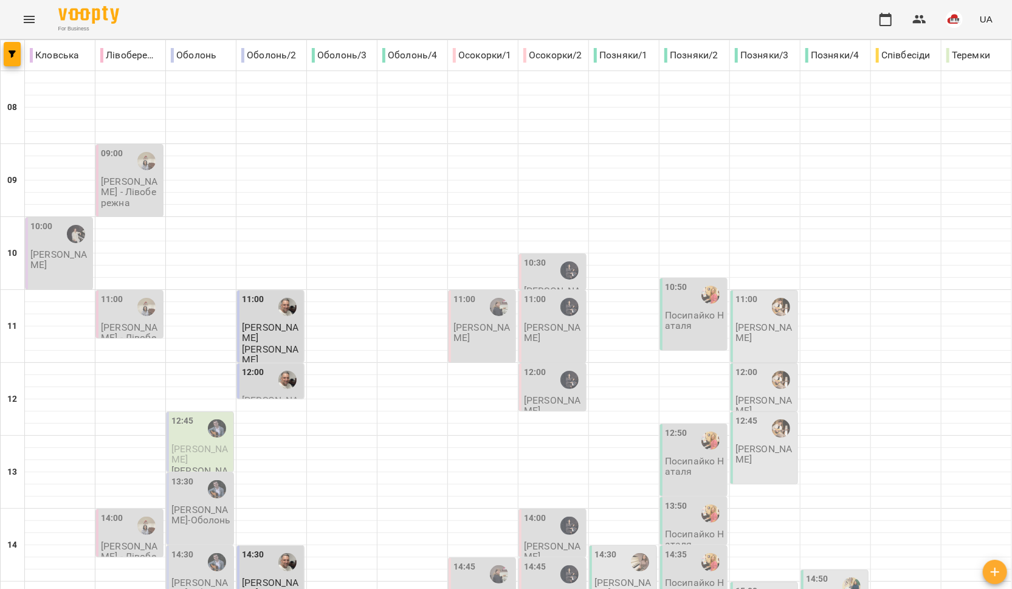
scroll to position [308, 0]
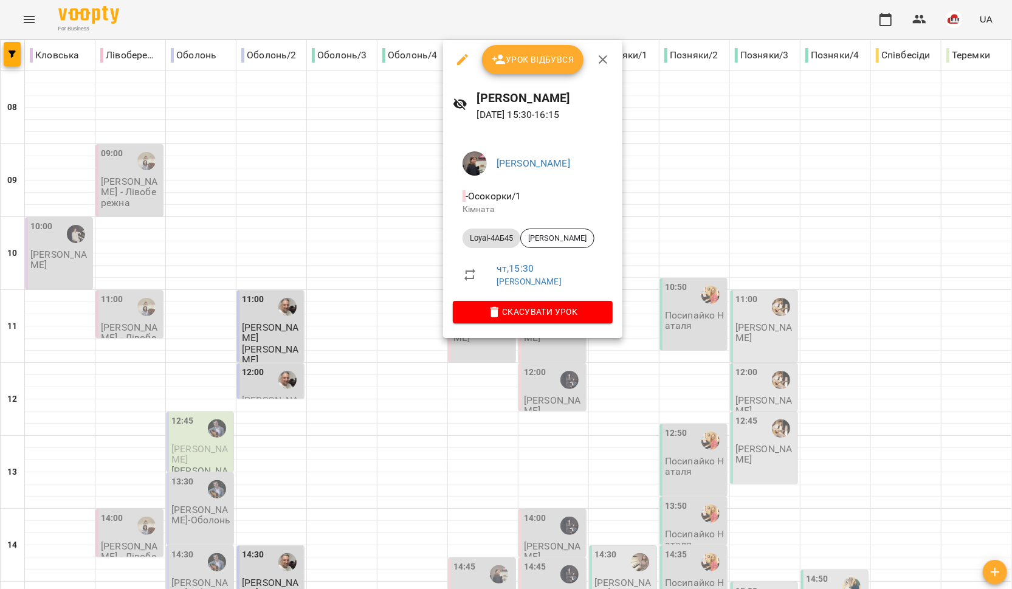
click at [451, 358] on div at bounding box center [506, 294] width 1012 height 589
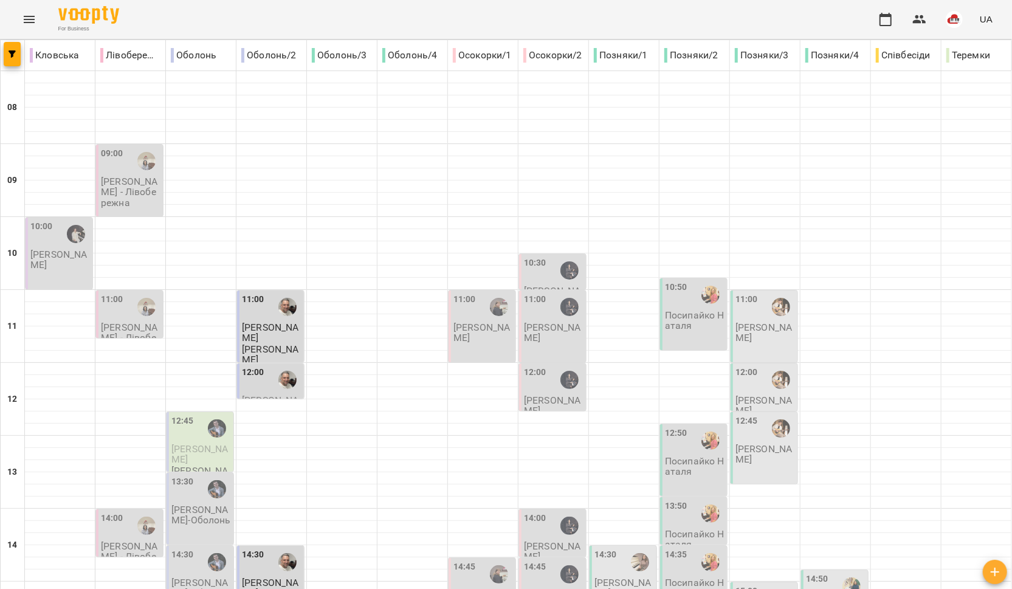
scroll to position [302, 0]
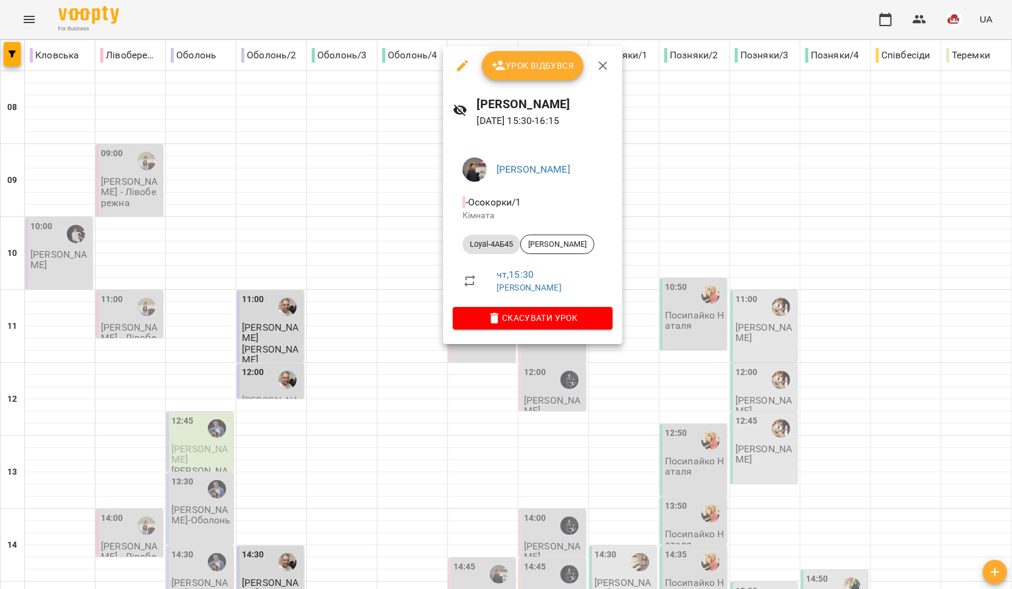
click at [465, 402] on div at bounding box center [506, 294] width 1012 height 589
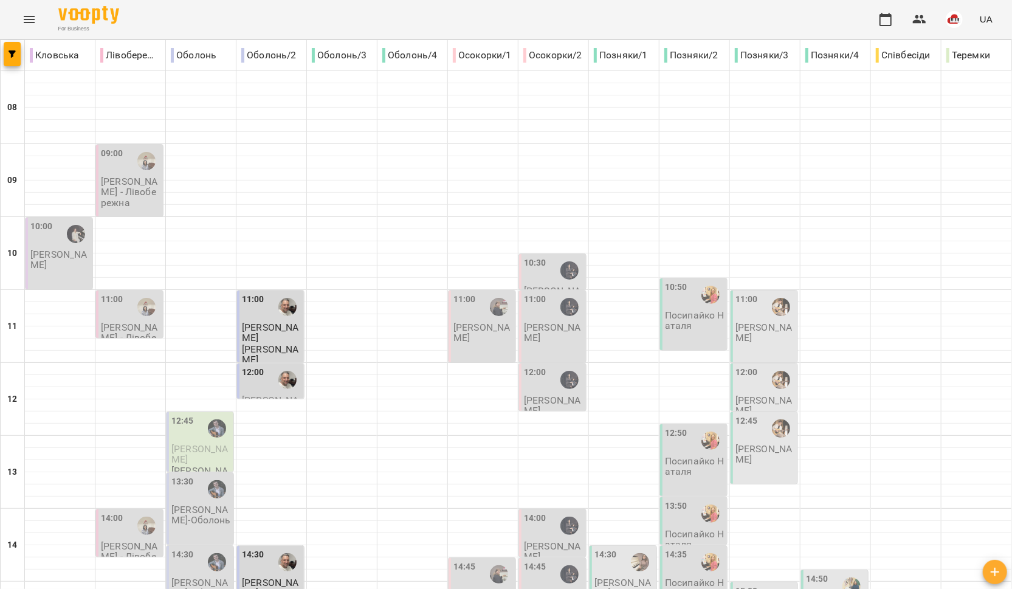
scroll to position [511, 0]
click at [15, 63] on button "button" at bounding box center [12, 54] width 17 height 24
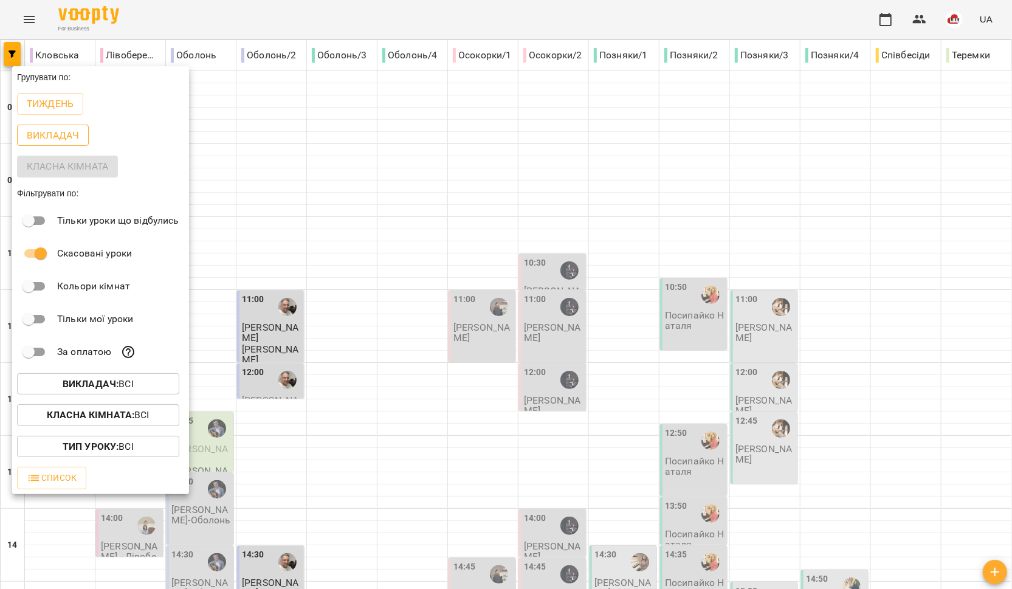
click at [64, 139] on p "Викладач" at bounding box center [53, 135] width 52 height 15
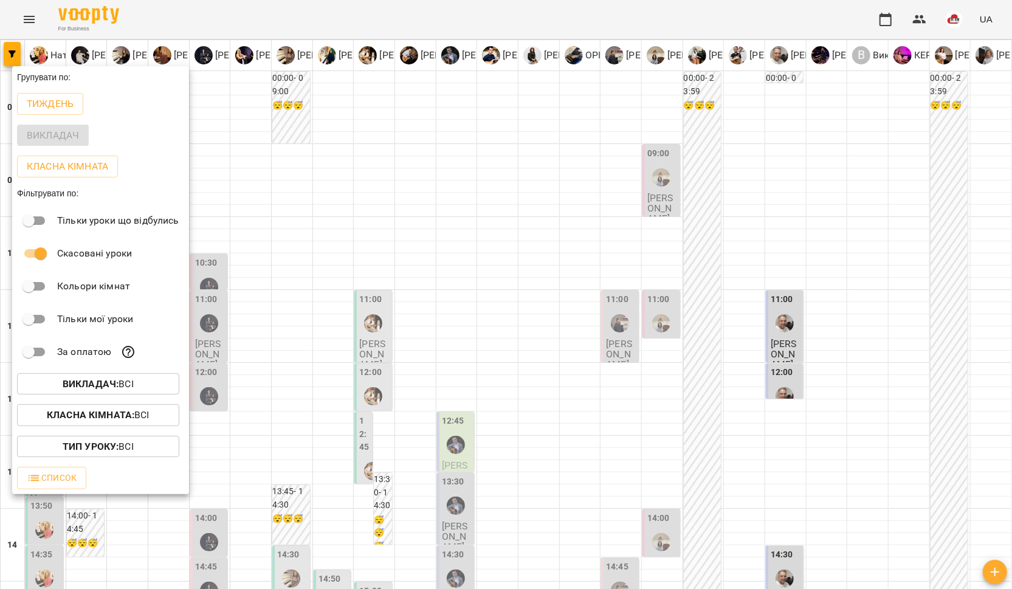
click at [458, 374] on div at bounding box center [506, 294] width 1012 height 589
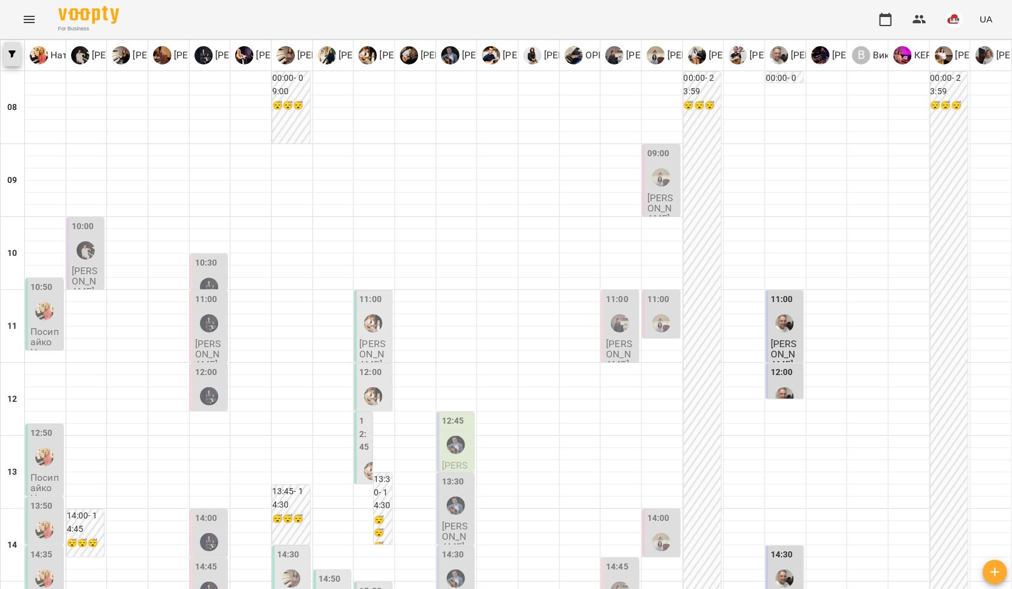
click at [16, 52] on span "button" at bounding box center [12, 53] width 17 height 7
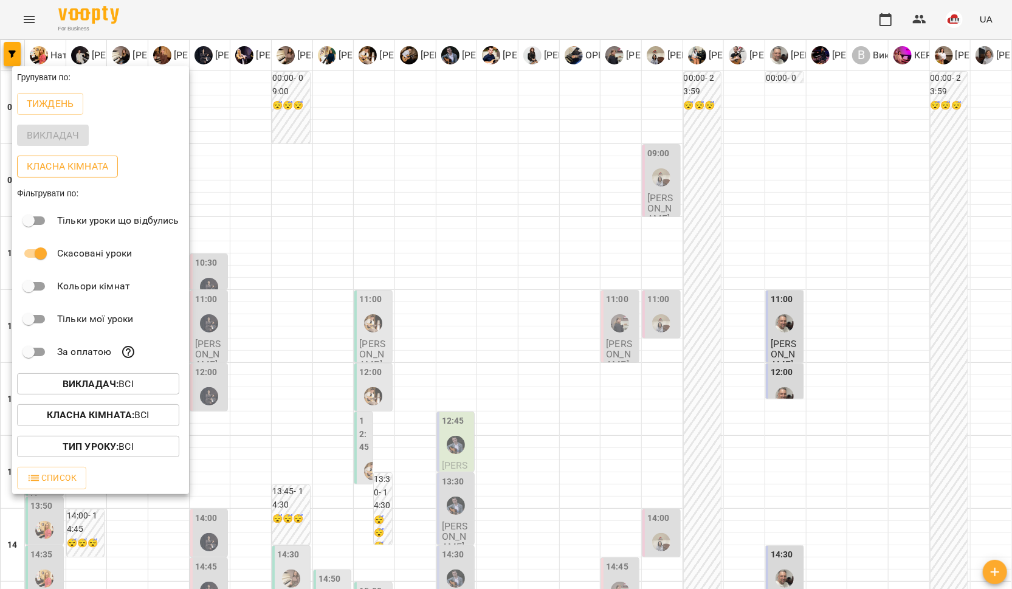
click at [75, 170] on p "Класна кімната" at bounding box center [67, 166] width 81 height 15
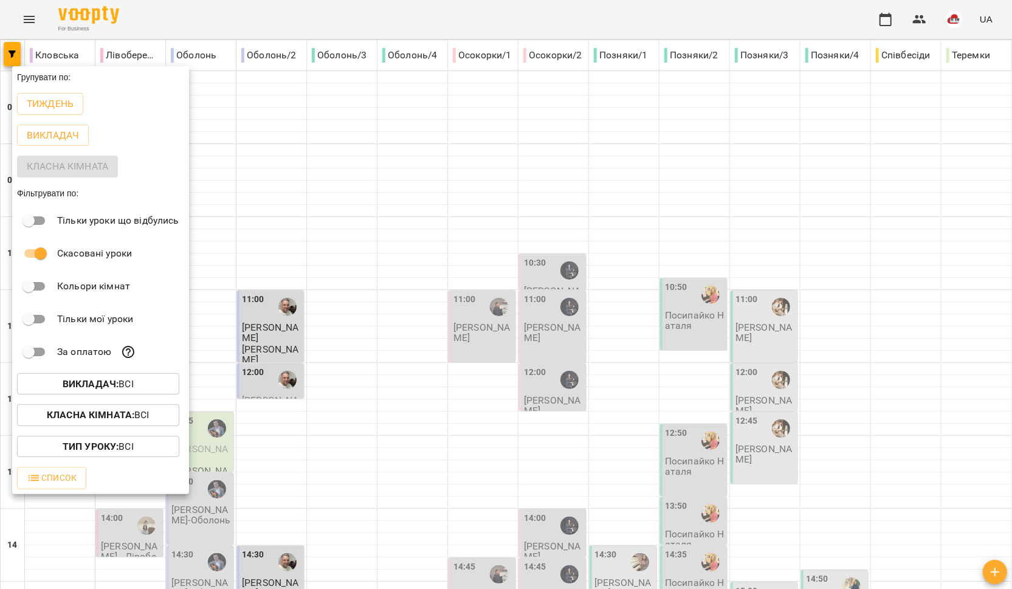
click at [347, 219] on div at bounding box center [506, 294] width 1012 height 589
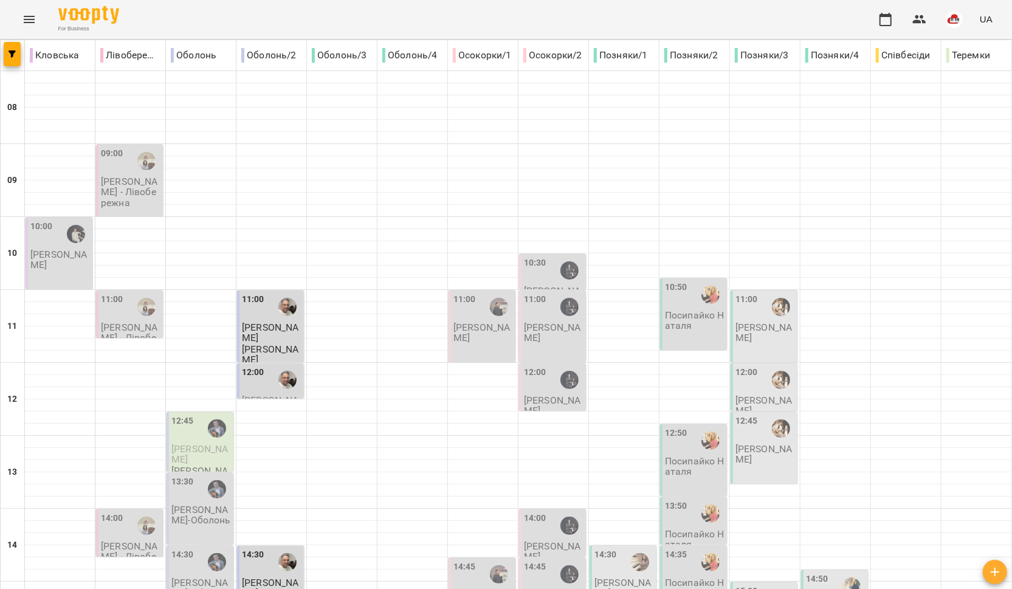
scroll to position [328, 0]
type input "**********"
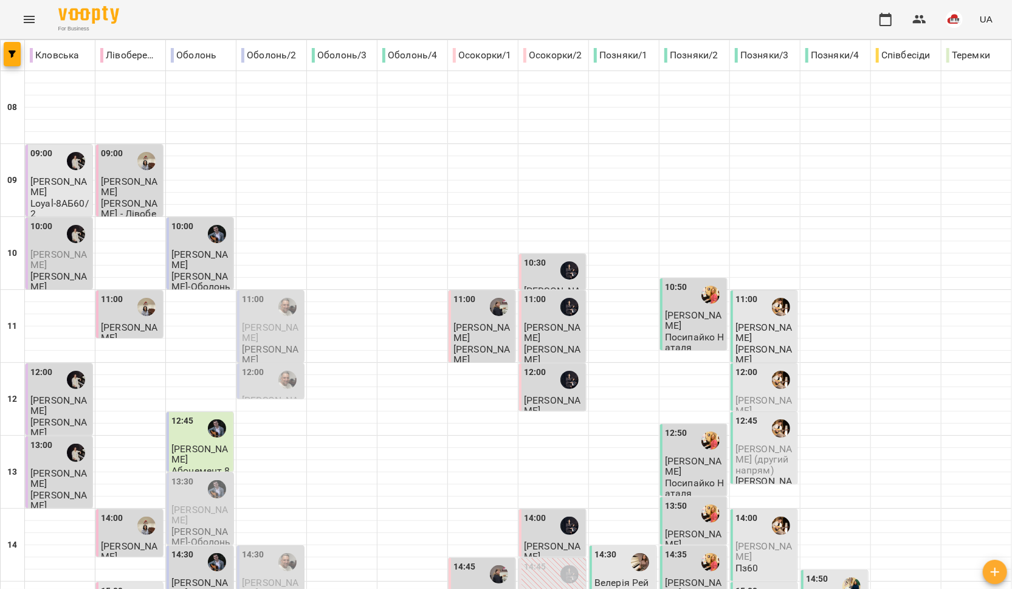
scroll to position [511, 0]
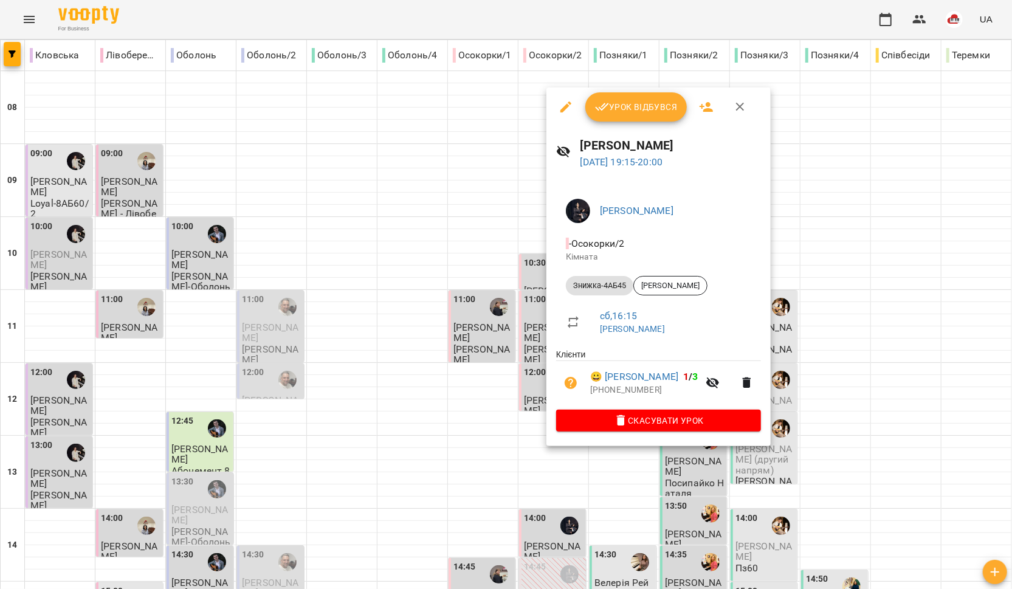
click at [463, 366] on div at bounding box center [506, 294] width 1012 height 589
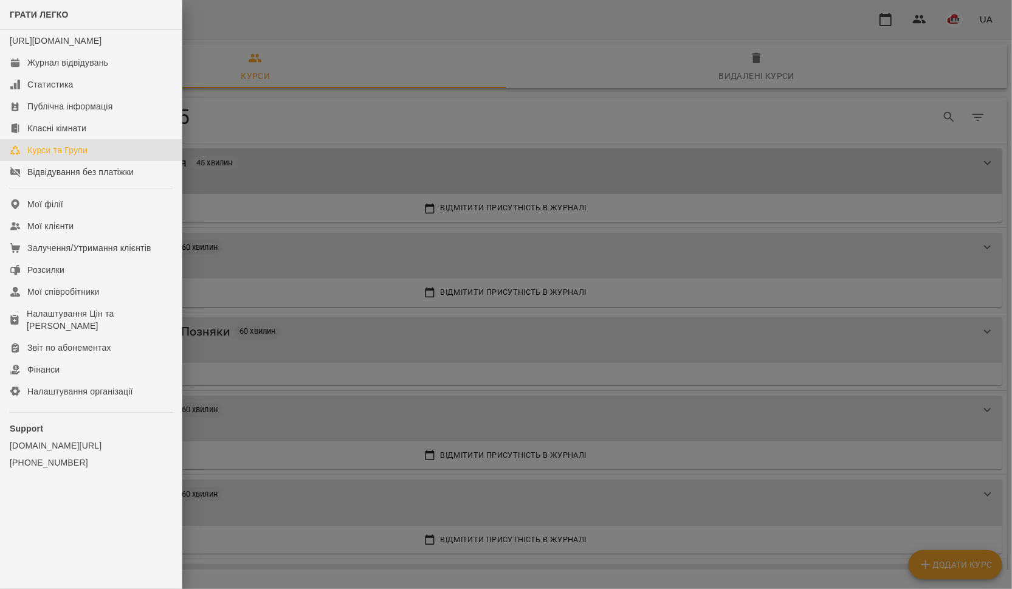
scroll to position [541, 0]
